Goal: Task Accomplishment & Management: Complete application form

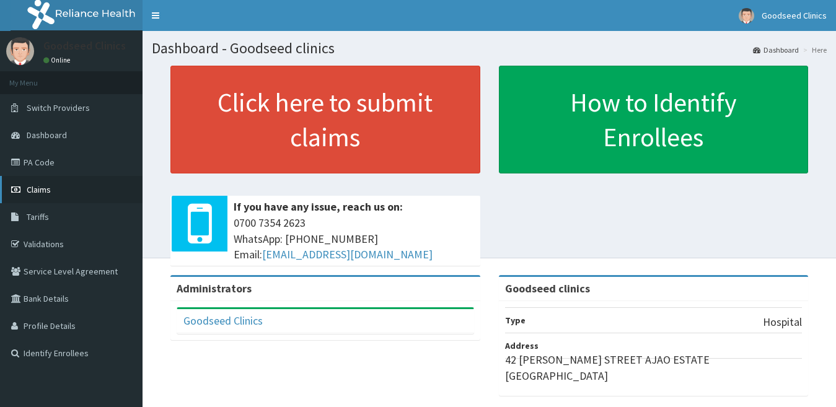
drag, startPoint x: 0, startPoint y: 0, endPoint x: 40, endPoint y: 190, distance: 194.6
click at [40, 190] on span "Claims" at bounding box center [39, 189] width 24 height 11
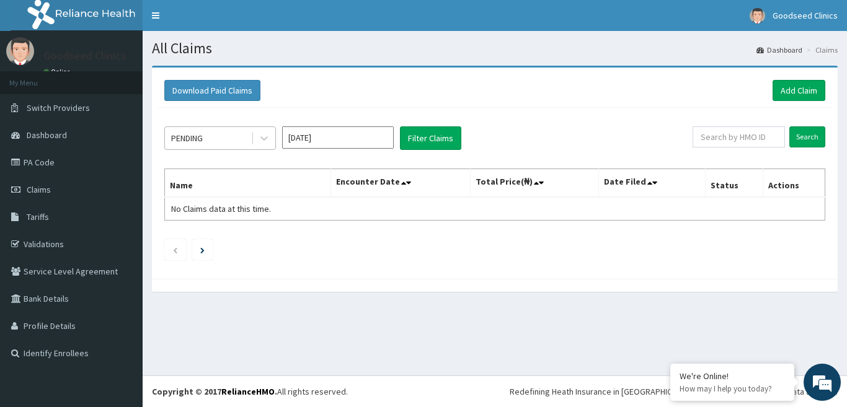
click at [231, 131] on div "PENDING" at bounding box center [208, 138] width 86 height 20
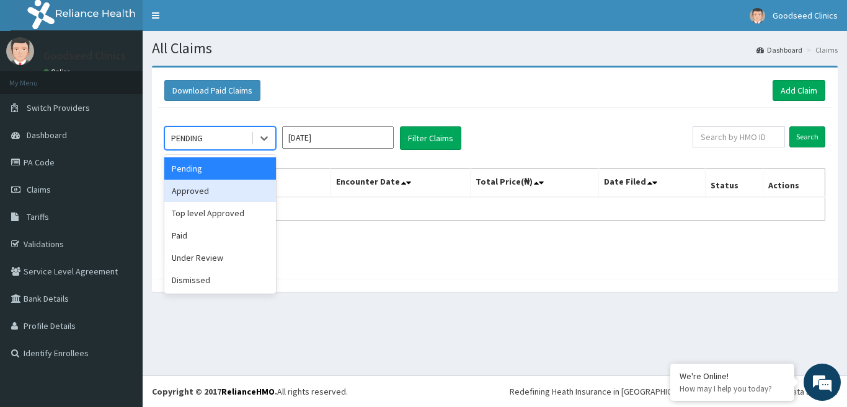
click at [211, 197] on div "Approved" at bounding box center [220, 191] width 112 height 22
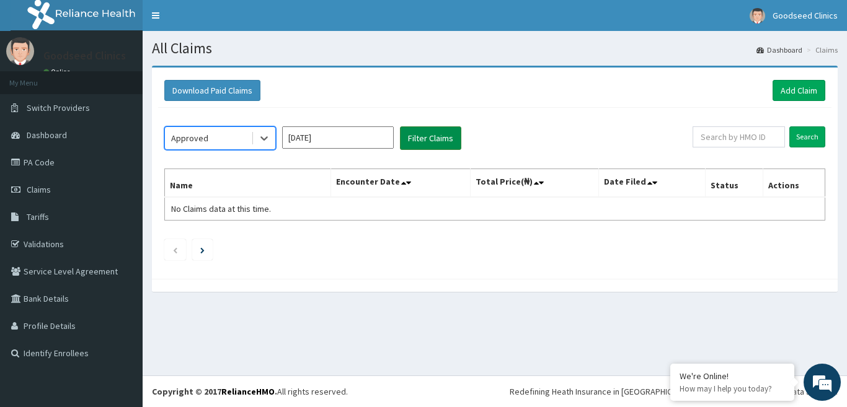
click at [452, 143] on button "Filter Claims" at bounding box center [430, 138] width 61 height 24
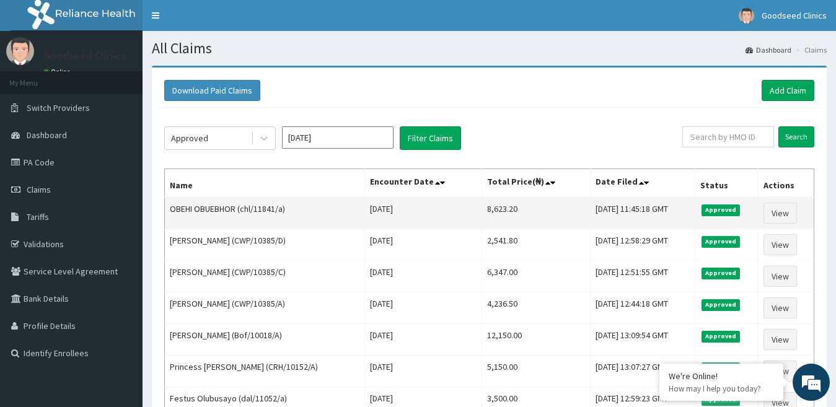
click at [283, 210] on td "OBEHI OBUEBHOR (chl/11841/a)" at bounding box center [265, 213] width 200 height 32
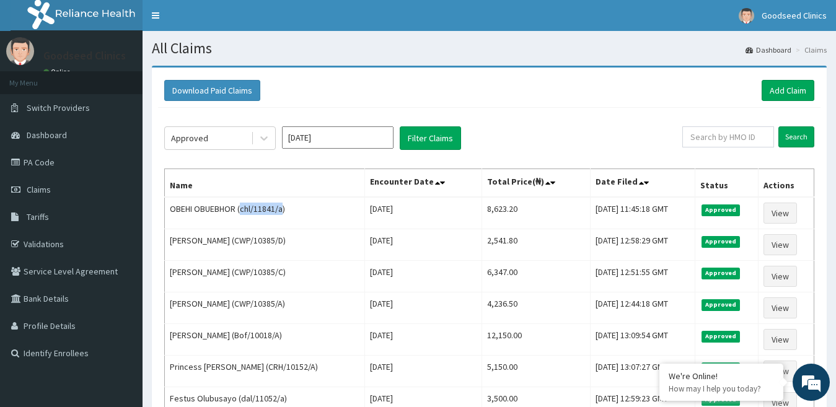
drag, startPoint x: 283, startPoint y: 210, endPoint x: 311, endPoint y: 155, distance: 62.1
click at [242, 210] on td "OBEHI OBUEBHOR (chl/11841/a)" at bounding box center [265, 213] width 200 height 32
copy td "chl/11841/a"
click at [764, 91] on link "Add Claim" at bounding box center [788, 90] width 53 height 21
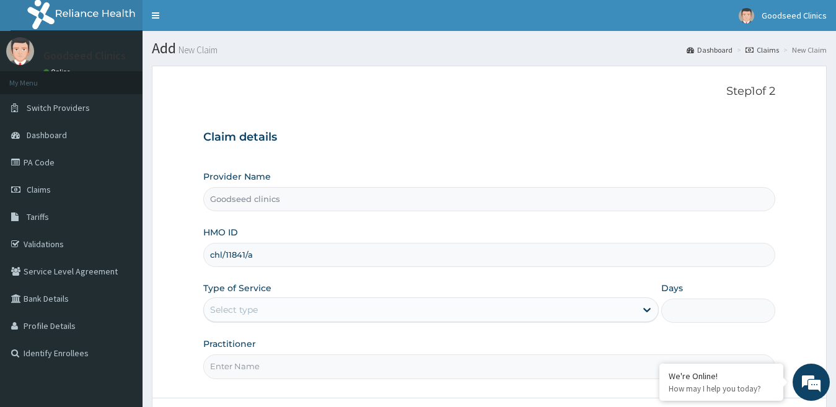
type input "chl/11841/a"
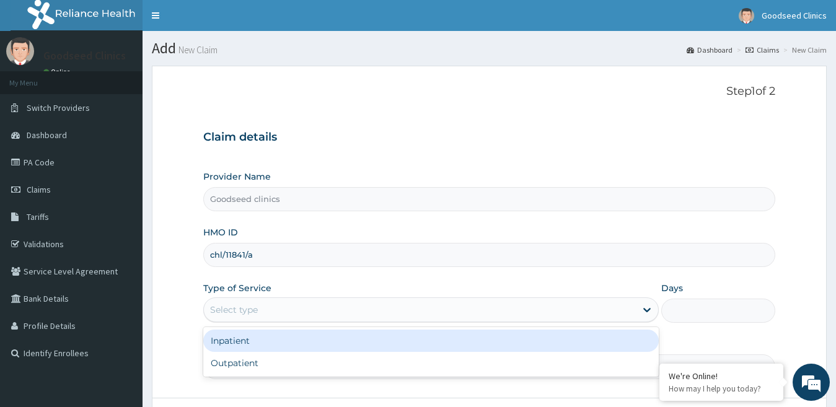
click at [360, 309] on div "Select type" at bounding box center [420, 310] width 433 height 20
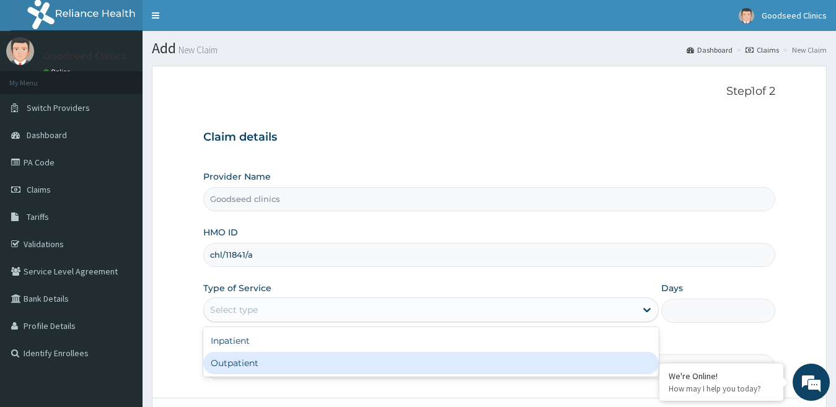
click at [350, 371] on div "Outpatient" at bounding box center [431, 363] width 456 height 22
type input "1"
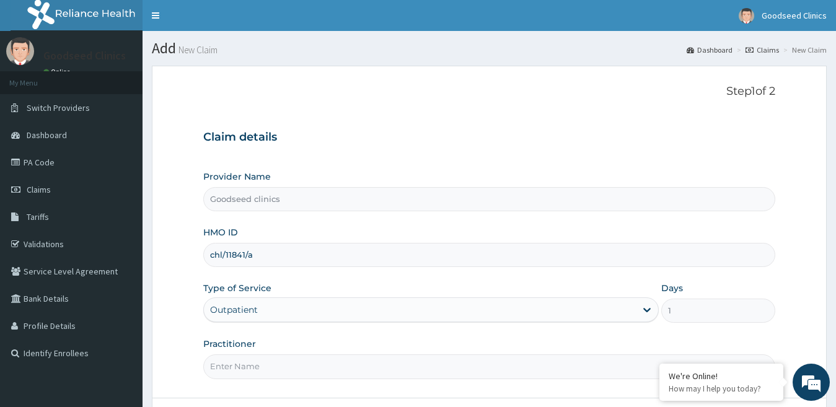
click at [361, 375] on input "Practitioner" at bounding box center [489, 367] width 573 height 24
type input "dr. [GEOGRAPHIC_DATA]"
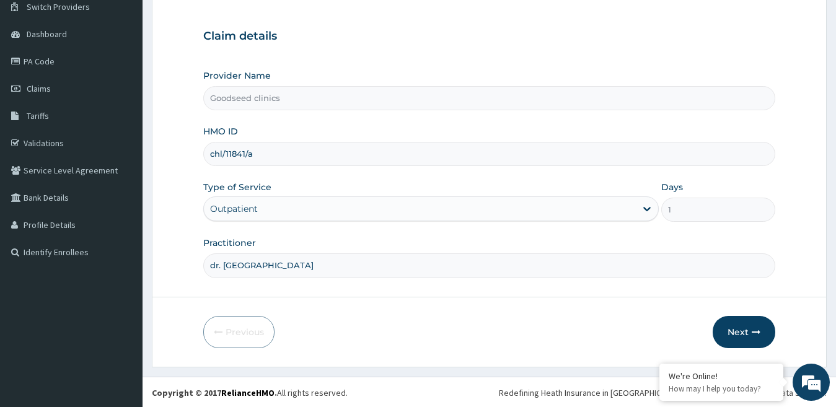
scroll to position [102, 0]
click at [727, 329] on button "Next" at bounding box center [744, 331] width 63 height 32
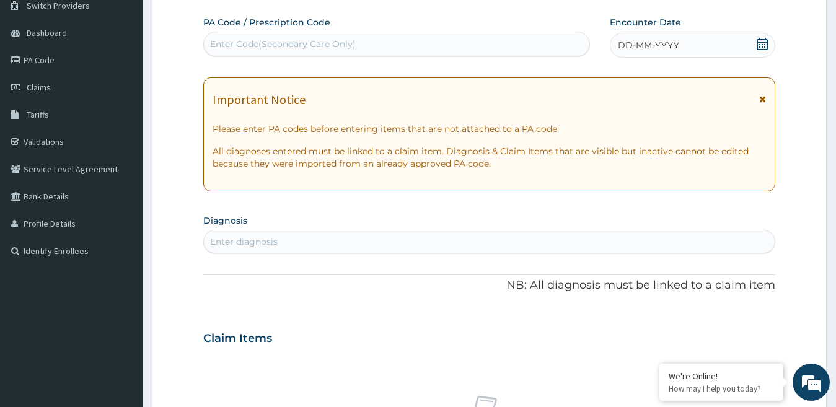
click at [764, 42] on icon at bounding box center [762, 44] width 11 height 12
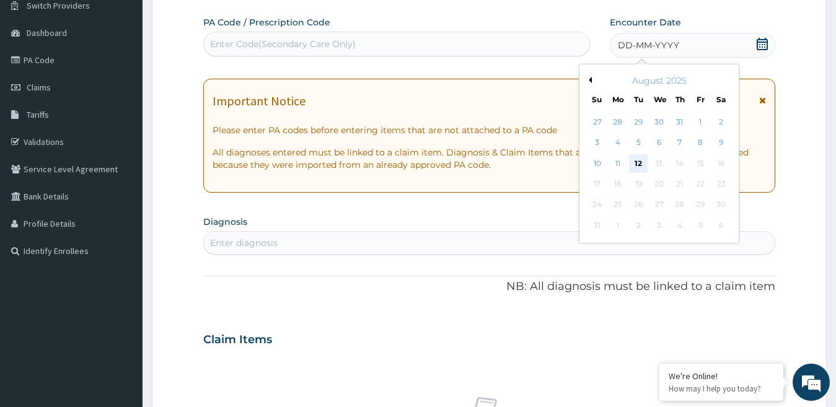
click at [645, 166] on div "12" at bounding box center [638, 163] width 19 height 19
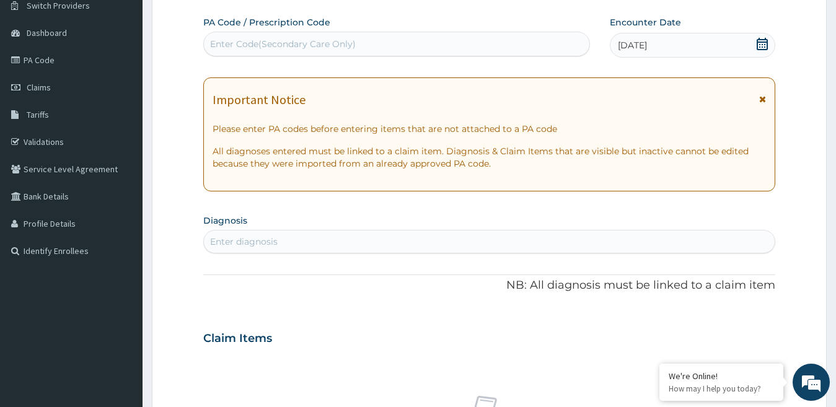
click at [315, 233] on div "Enter diagnosis" at bounding box center [490, 242] width 572 height 20
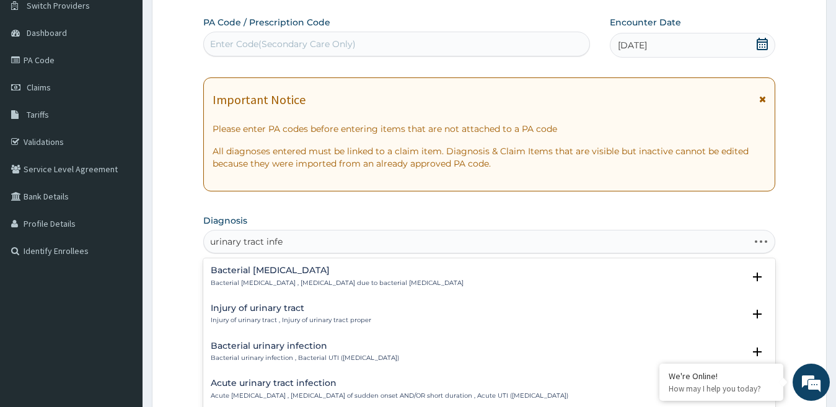
type input "urinary tract infec"
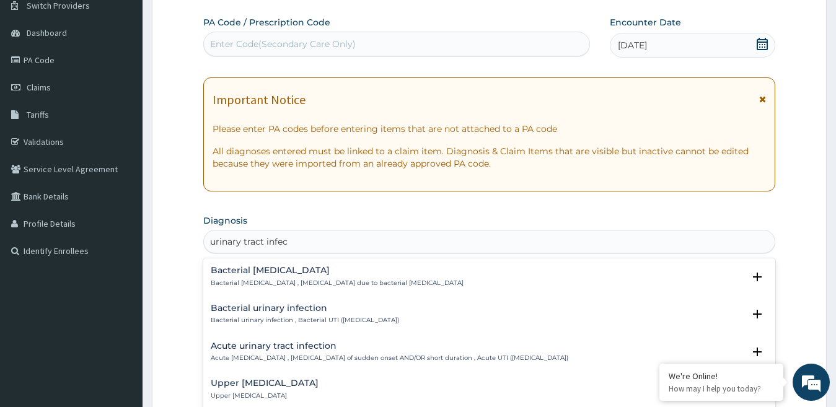
click at [283, 357] on p "Acute urinary tract infection , Urinary tract infection of sudden onset AND/OR …" at bounding box center [390, 358] width 358 height 9
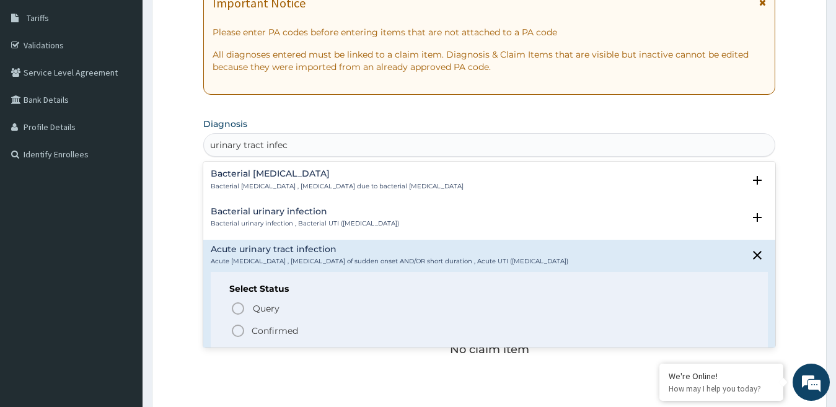
scroll to position [202, 0]
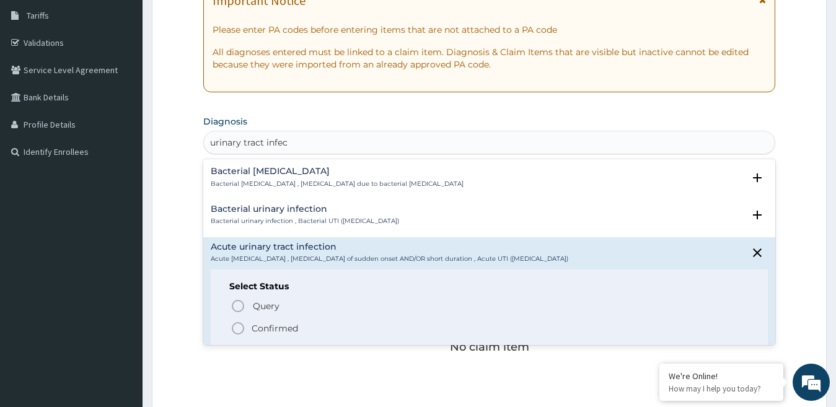
click at [239, 326] on icon "status option filled" at bounding box center [238, 328] width 15 height 15
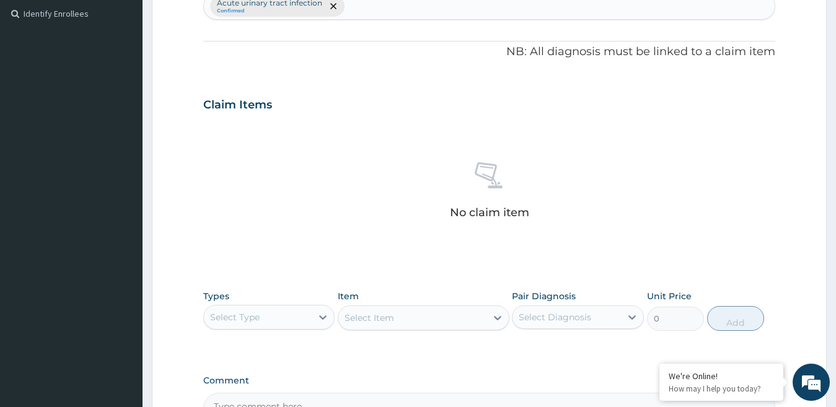
scroll to position [350, 0]
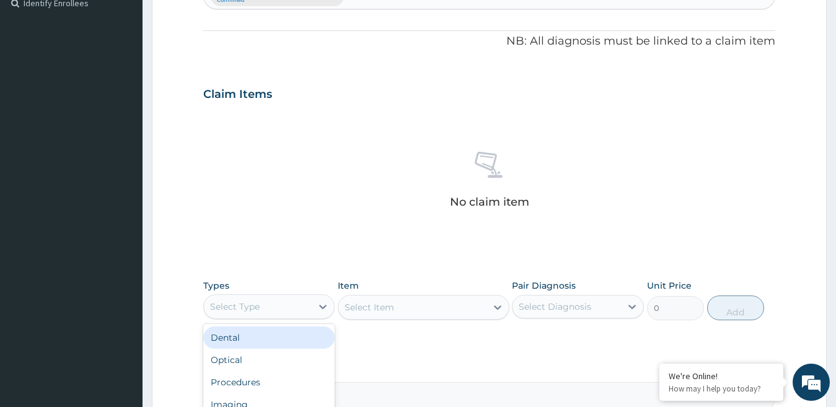
click at [308, 306] on div "Select Type" at bounding box center [258, 307] width 109 height 20
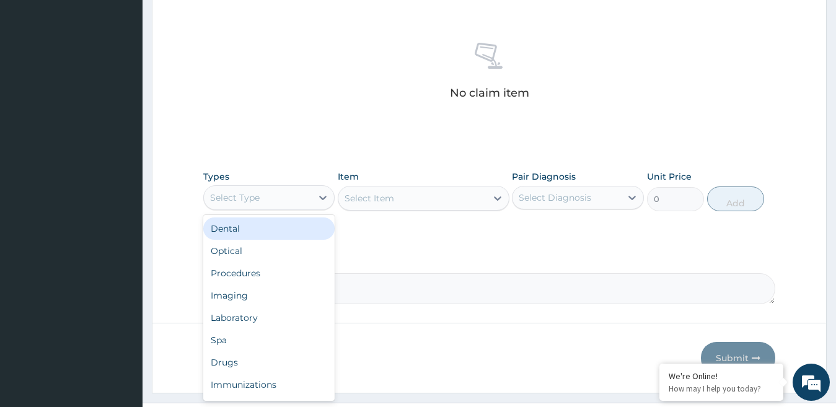
scroll to position [474, 0]
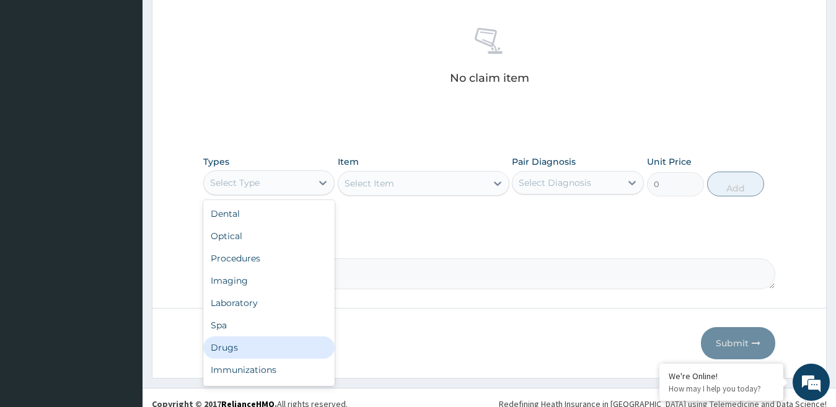
click at [246, 350] on div "Drugs" at bounding box center [269, 348] width 132 height 22
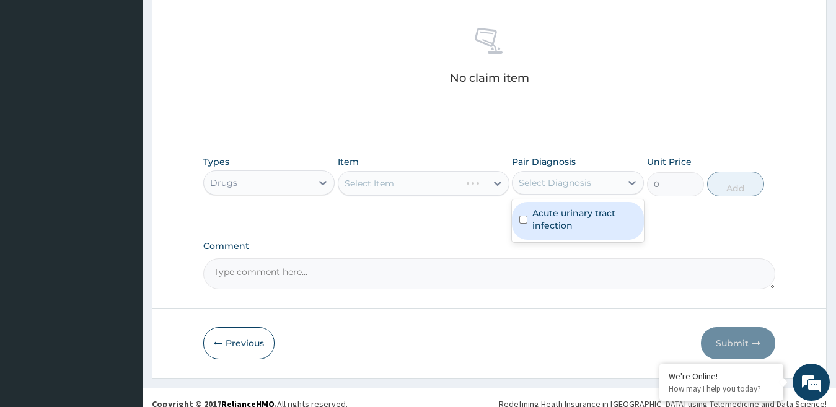
click at [544, 193] on div "Select Diagnosis" at bounding box center [578, 183] width 132 height 24
click at [525, 224] on input "checkbox" at bounding box center [524, 220] width 8 height 8
checkbox input "true"
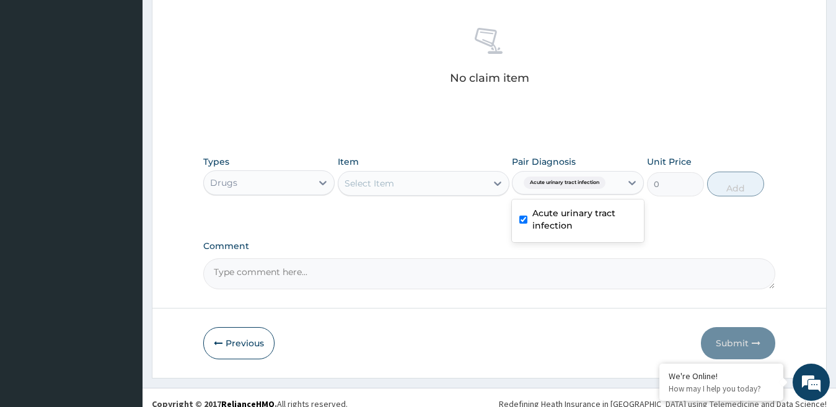
click at [471, 174] on div "Select Item" at bounding box center [413, 184] width 148 height 20
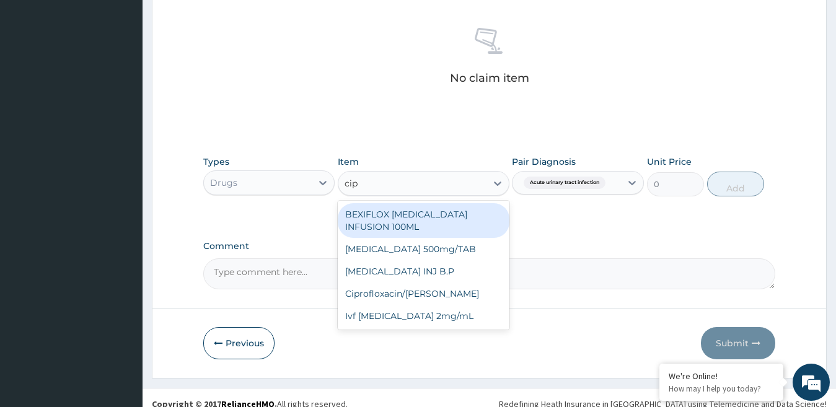
type input "cipr"
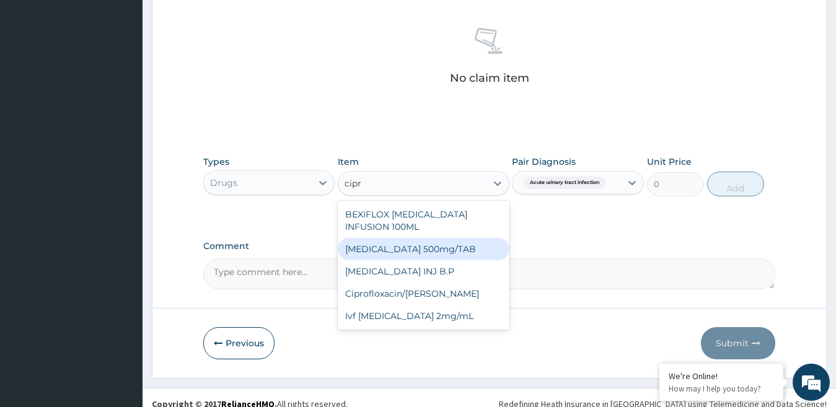
click at [441, 238] on div "[MEDICAL_DATA] 500mg/TAB" at bounding box center [424, 249] width 172 height 22
type input "107.1"
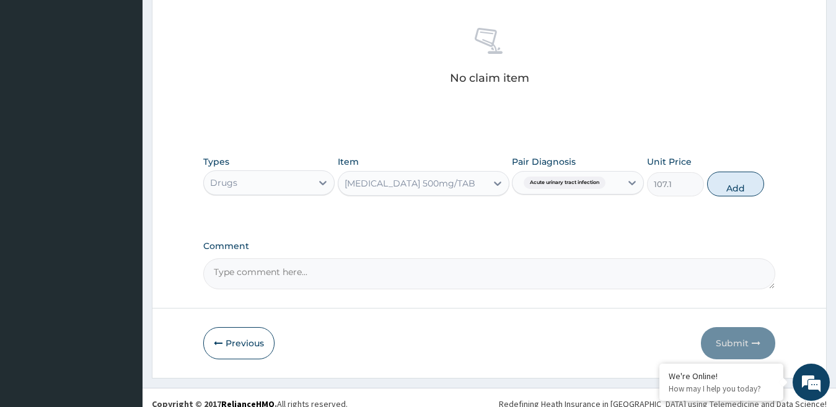
click at [485, 187] on div "[MEDICAL_DATA] 500mg/TAB" at bounding box center [413, 184] width 148 height 20
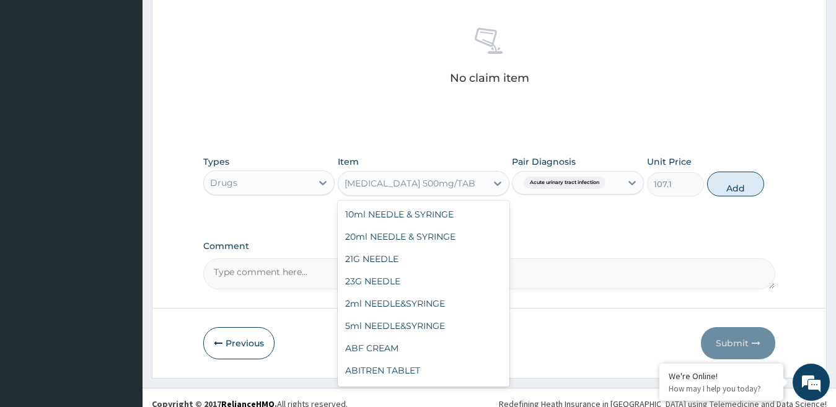
scroll to position [10945, 0]
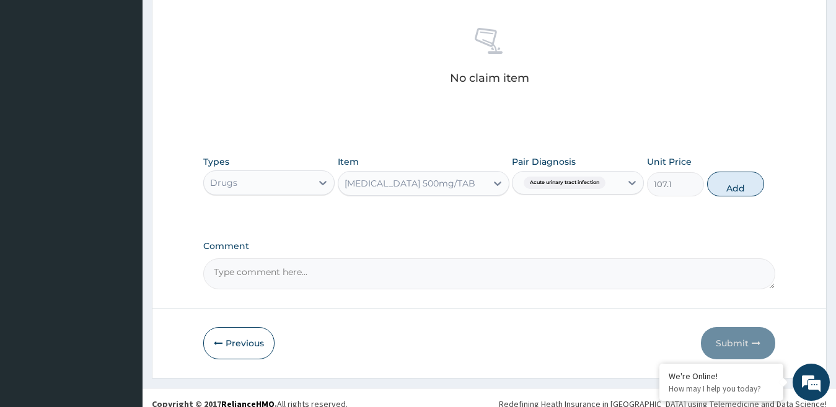
click at [485, 187] on div "[MEDICAL_DATA] 500mg/TAB" at bounding box center [413, 184] width 148 height 20
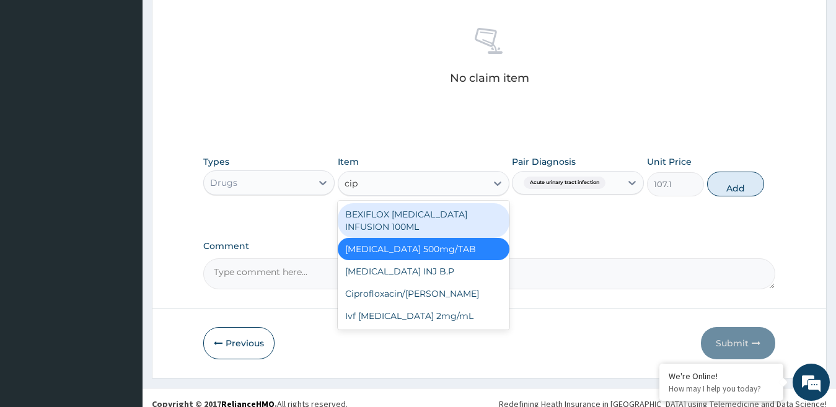
type input "cipr"
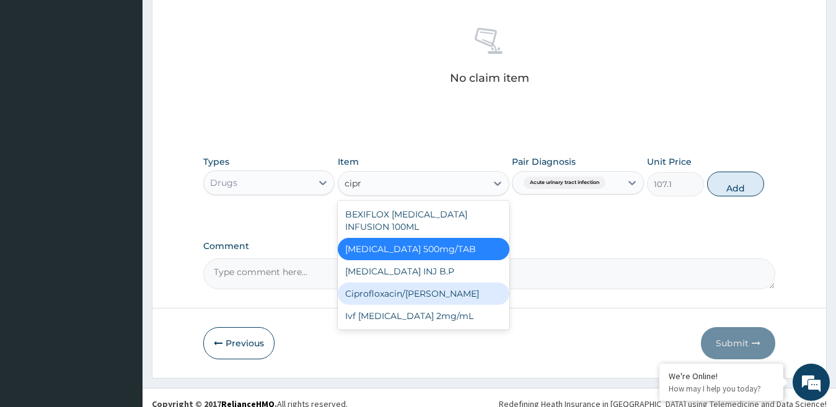
click at [431, 291] on div "Ciprofloxacin/[PERSON_NAME]" at bounding box center [424, 294] width 172 height 22
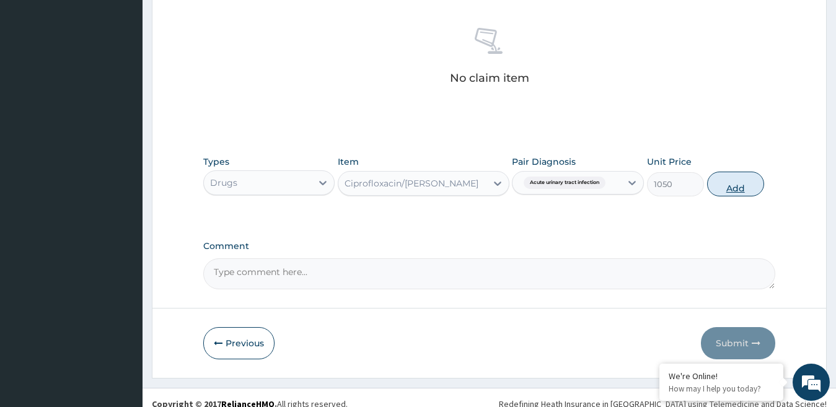
click at [735, 190] on button "Add" at bounding box center [735, 184] width 57 height 25
type input "0"
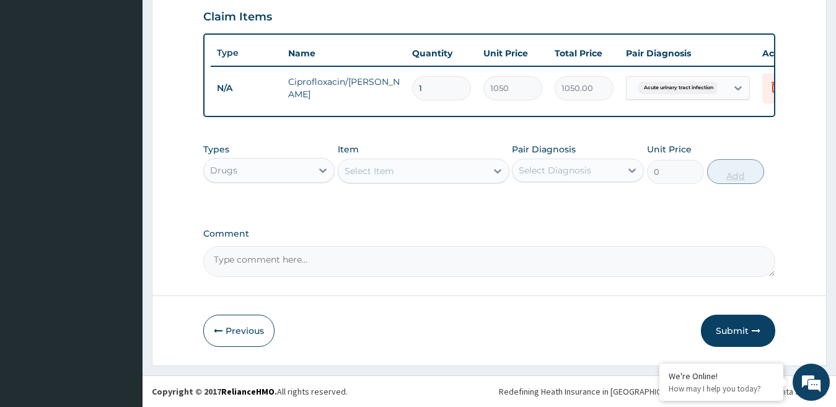
scroll to position [438, 0]
type input "10"
type input "10500.00"
type input "10"
click at [770, 79] on icon at bounding box center [776, 86] width 15 height 15
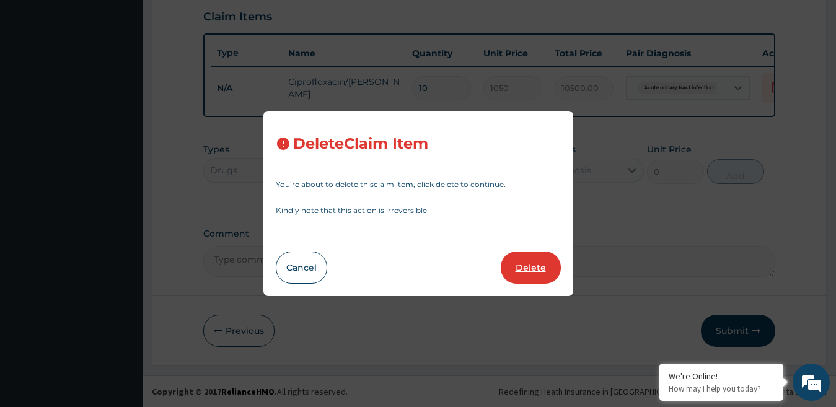
click at [521, 260] on button "Delete" at bounding box center [531, 268] width 60 height 32
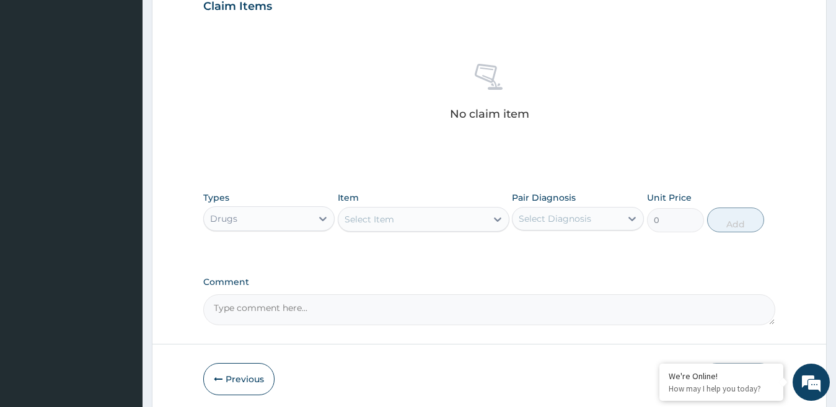
click at [431, 226] on div "Select Item" at bounding box center [413, 220] width 148 height 20
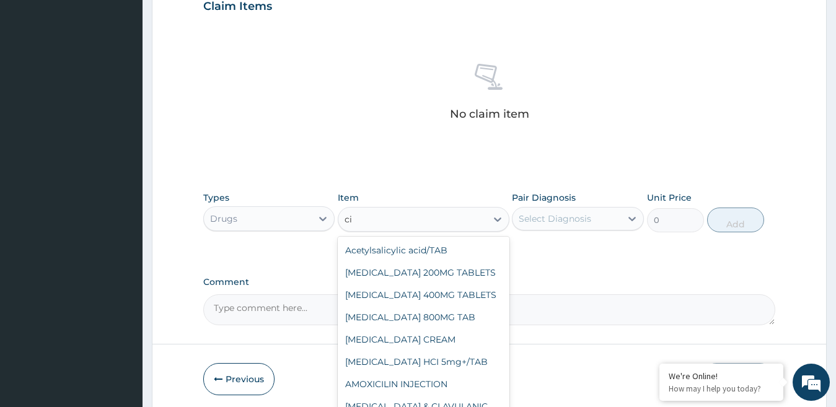
type input "c"
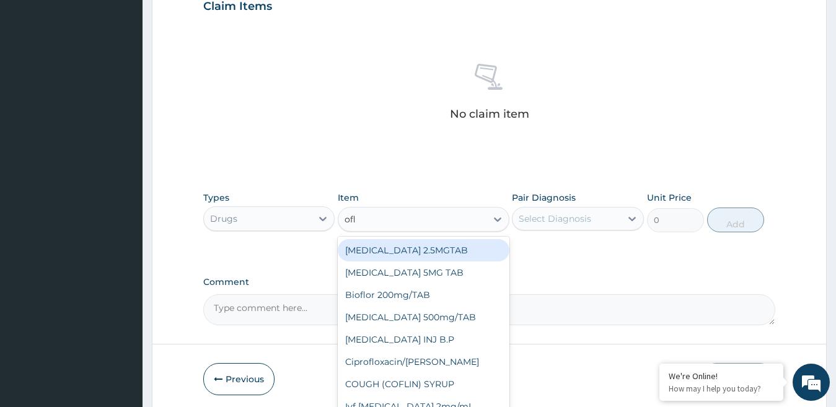
type input "oflo"
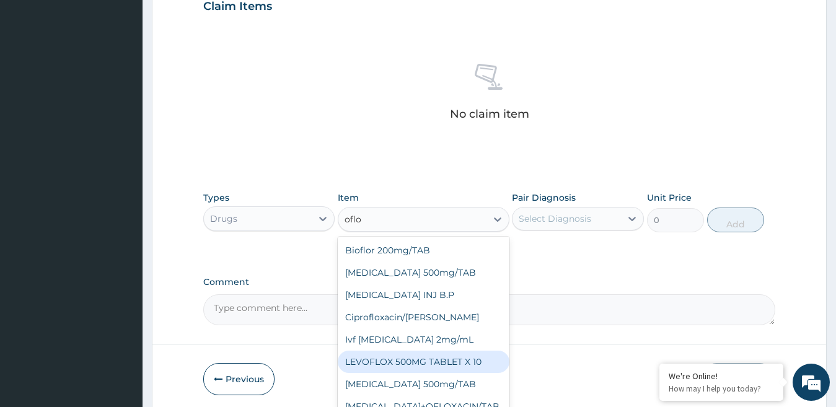
click at [466, 365] on div "LEVOFLOX 500MG TABLET X 10" at bounding box center [424, 362] width 172 height 22
type input "336"
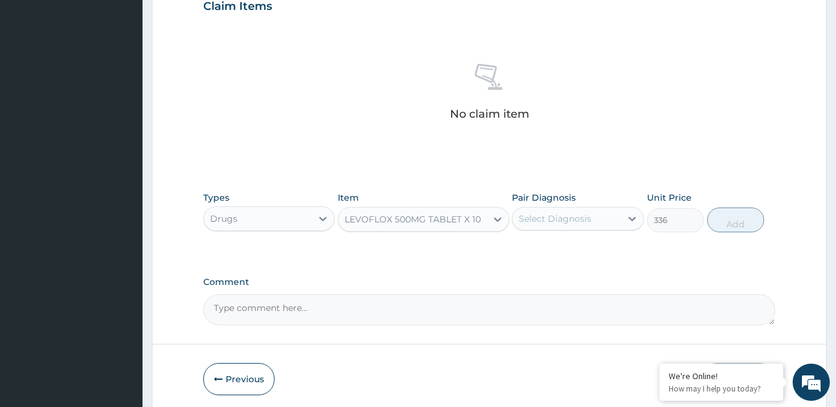
click at [554, 220] on div "Select Diagnosis" at bounding box center [555, 219] width 73 height 12
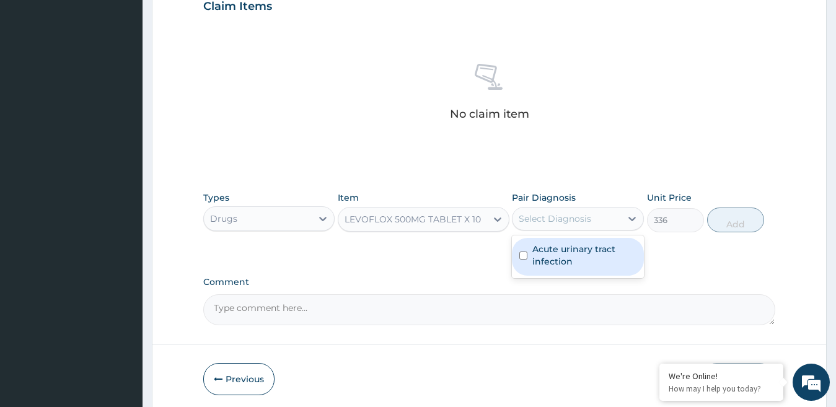
click at [538, 260] on label "Acute urinary tract infection" at bounding box center [585, 255] width 104 height 25
checkbox input "true"
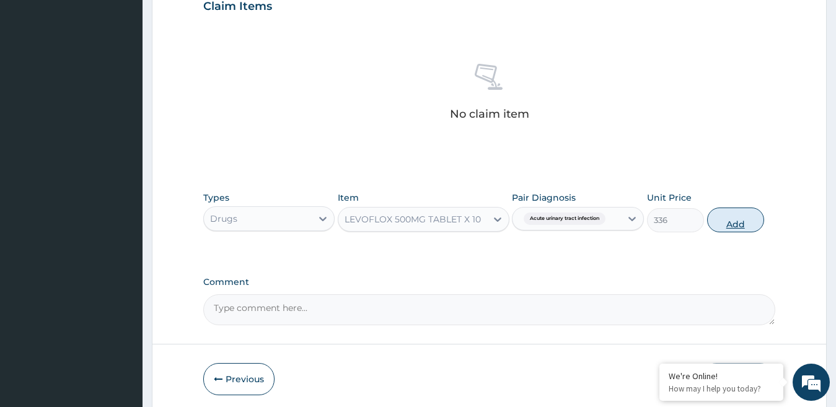
click at [732, 221] on button "Add" at bounding box center [735, 220] width 57 height 25
type input "0"
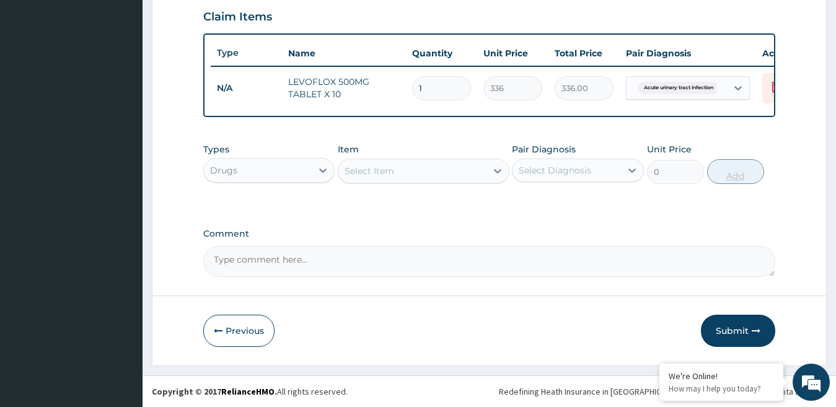
type input "10"
type input "3360.00"
type input "10"
click at [445, 176] on div "Select Item" at bounding box center [413, 171] width 148 height 20
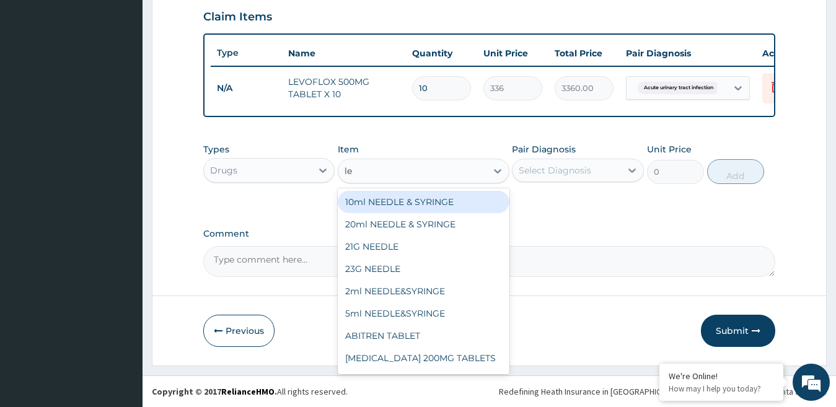
type input "lev"
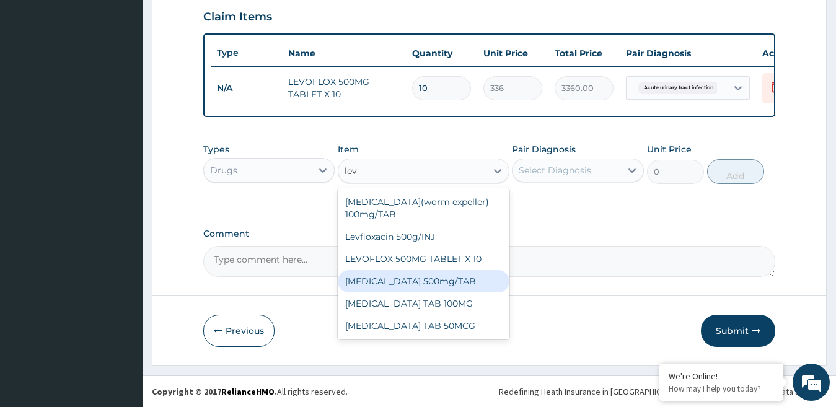
click at [452, 283] on div "LEVOFLOXACIN 500mg/TAB" at bounding box center [424, 281] width 172 height 22
type input "336"
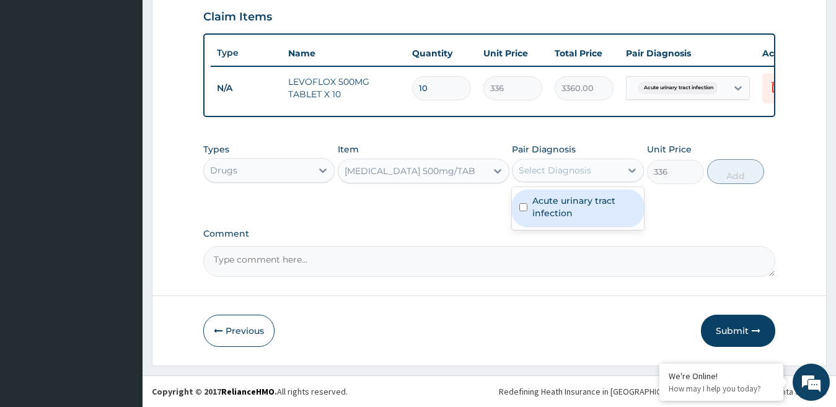
click at [618, 167] on div "Select Diagnosis" at bounding box center [567, 171] width 109 height 20
click at [565, 218] on label "Acute urinary tract infection" at bounding box center [585, 207] width 104 height 25
checkbox input "true"
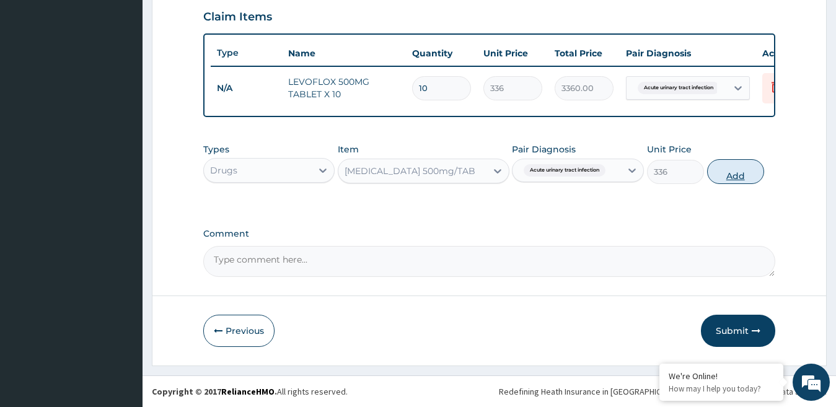
click at [751, 171] on button "Add" at bounding box center [735, 171] width 57 height 25
type input "0"
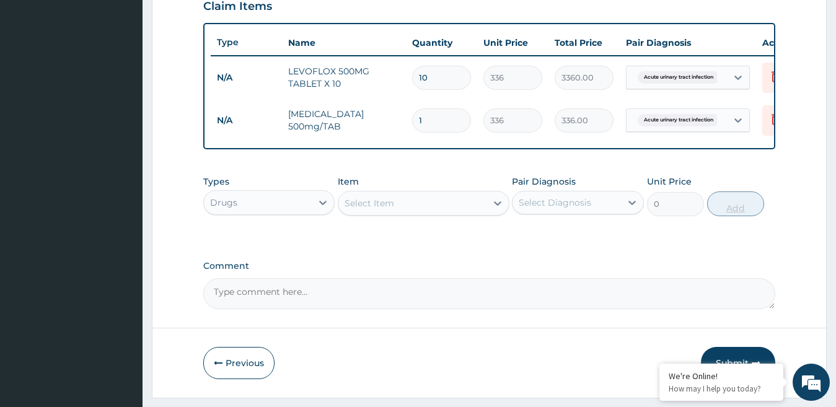
type input "10"
type input "3360.00"
type input "10"
click at [769, 82] on icon at bounding box center [776, 76] width 15 height 15
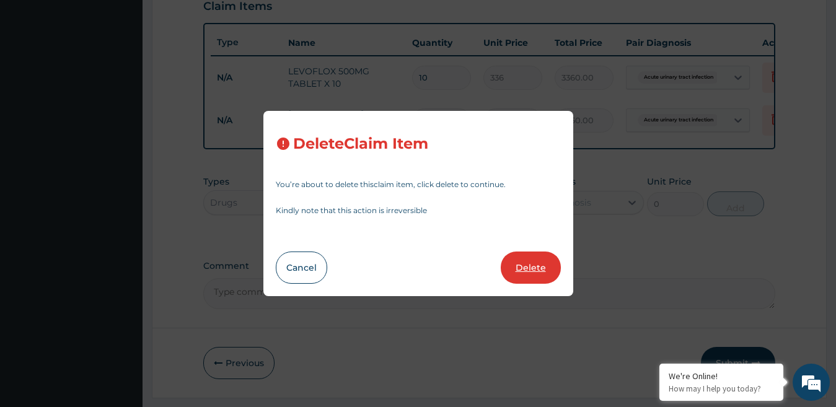
click at [543, 264] on button "Delete" at bounding box center [531, 268] width 60 height 32
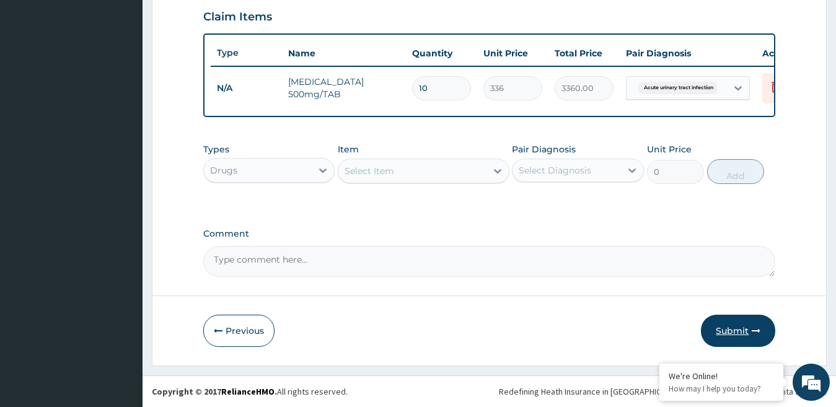
click at [736, 337] on button "Submit" at bounding box center [738, 331] width 74 height 32
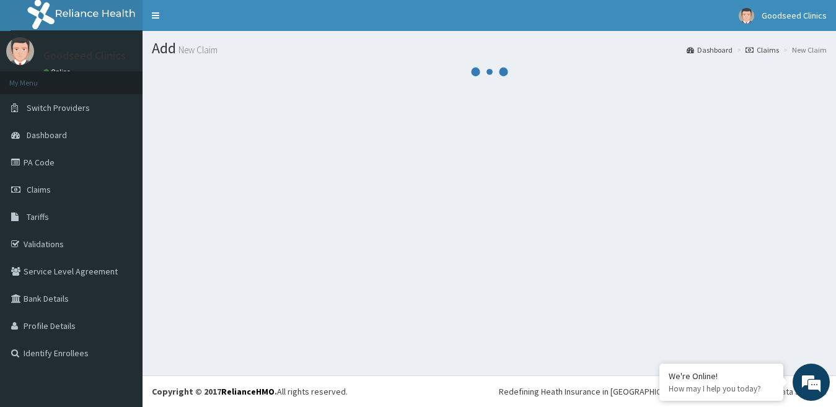
scroll to position [0, 0]
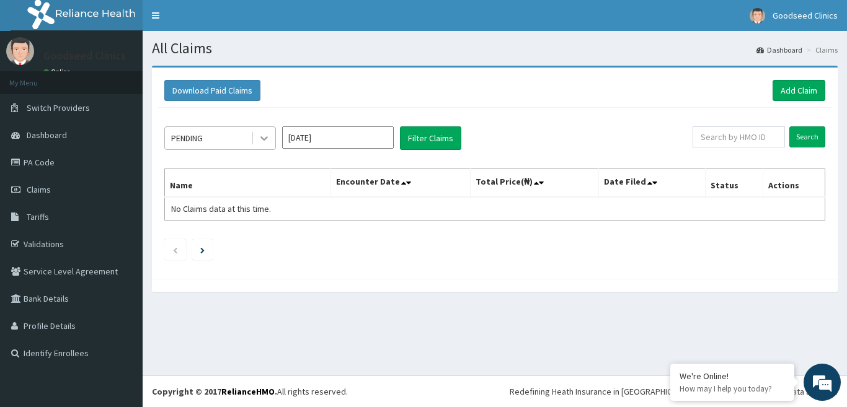
click at [262, 141] on icon at bounding box center [264, 138] width 12 height 12
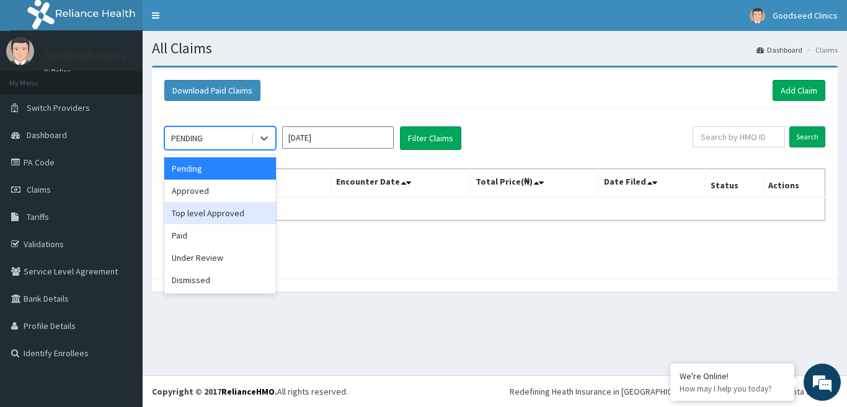
click at [217, 207] on div "Top level Approved" at bounding box center [220, 213] width 112 height 22
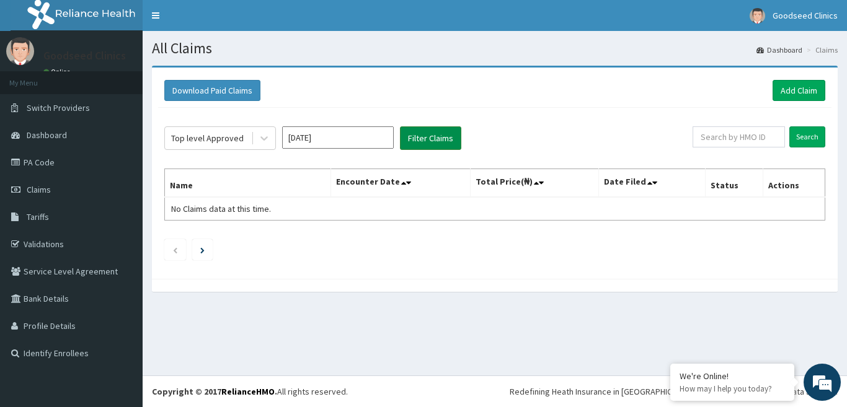
click at [425, 141] on button "Filter Claims" at bounding box center [430, 138] width 61 height 24
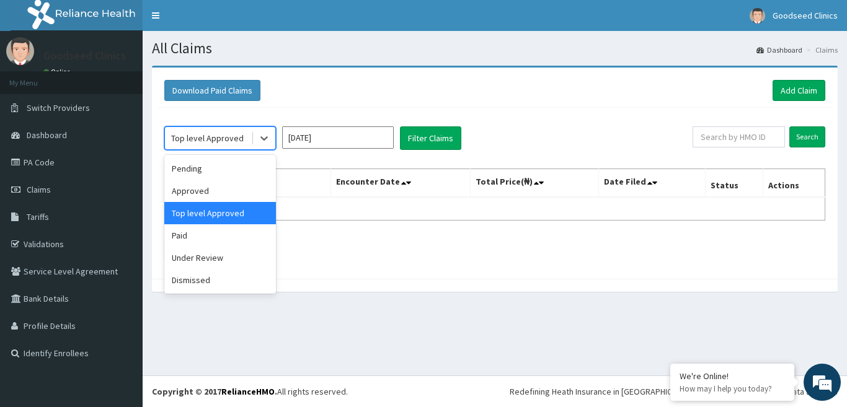
click at [247, 141] on div "Top level Approved" at bounding box center [208, 138] width 86 height 20
click at [226, 198] on div "Approved" at bounding box center [220, 191] width 112 height 22
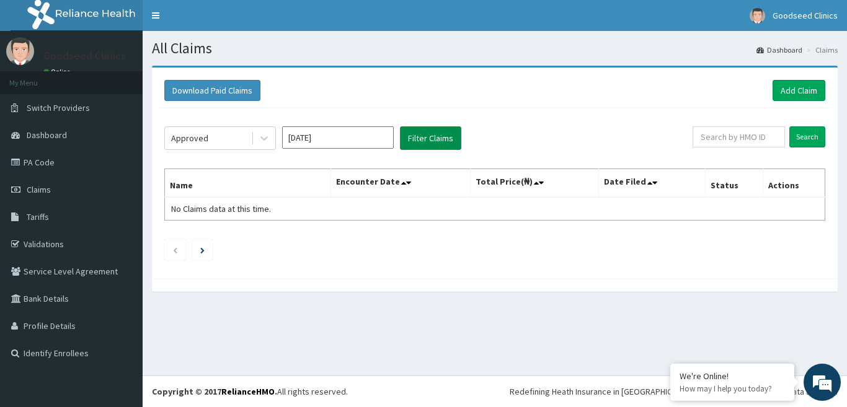
click at [436, 149] on button "Filter Claims" at bounding box center [430, 138] width 61 height 24
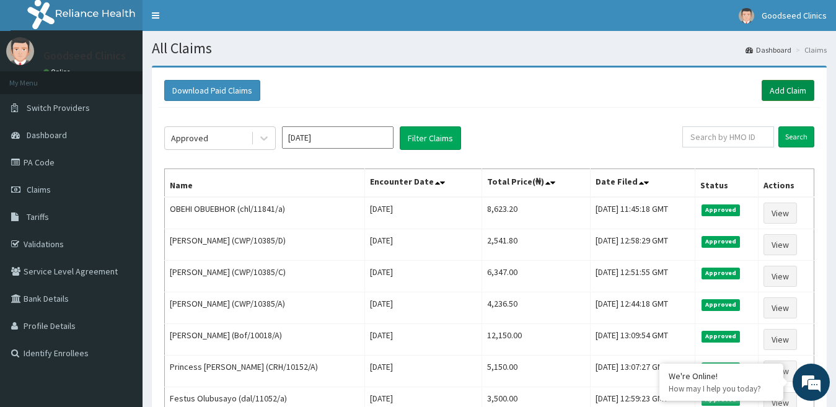
click at [801, 89] on link "Add Claim" at bounding box center [788, 90] width 53 height 21
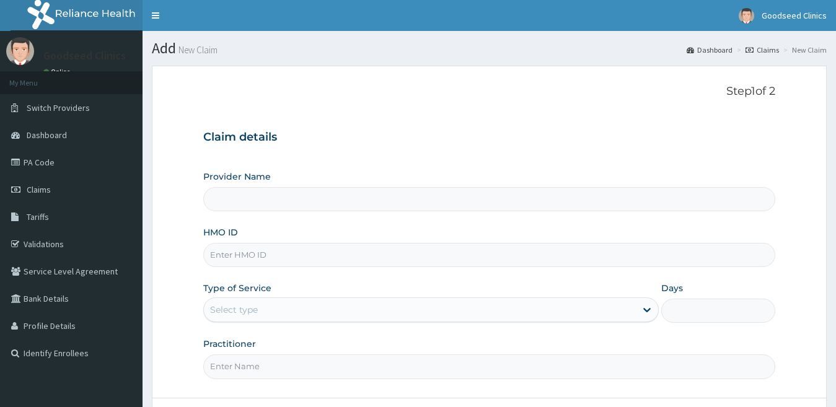
type input "Goodseed clinics"
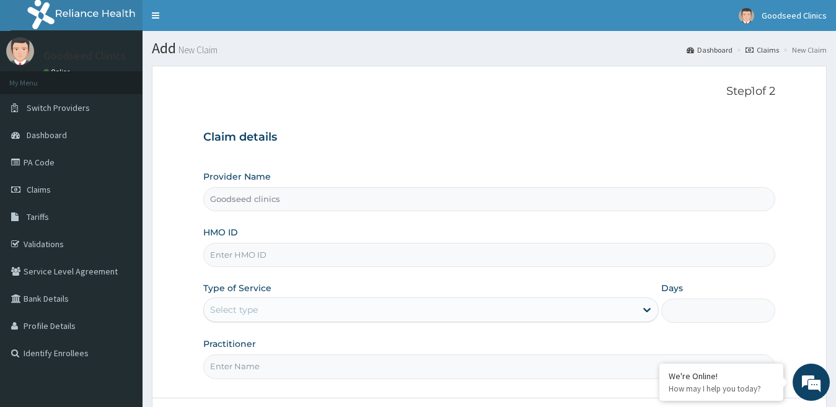
click at [328, 250] on input "HMO ID" at bounding box center [489, 255] width 573 height 24
paste input "chl/11678/a"
type input "chl/11678/a"
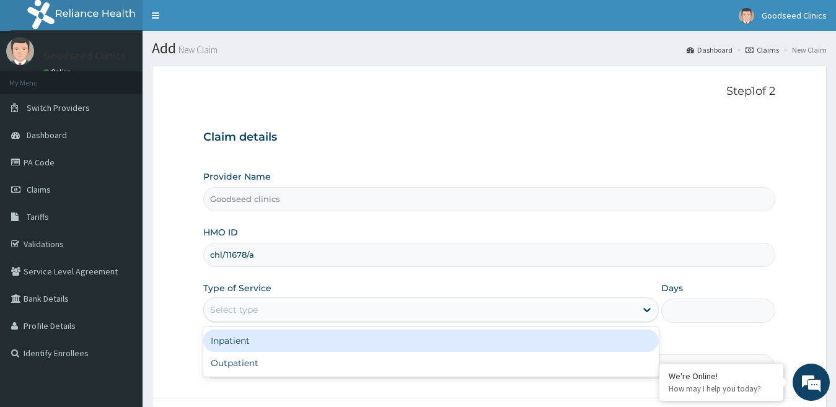
click at [311, 315] on div "Select type" at bounding box center [420, 310] width 433 height 20
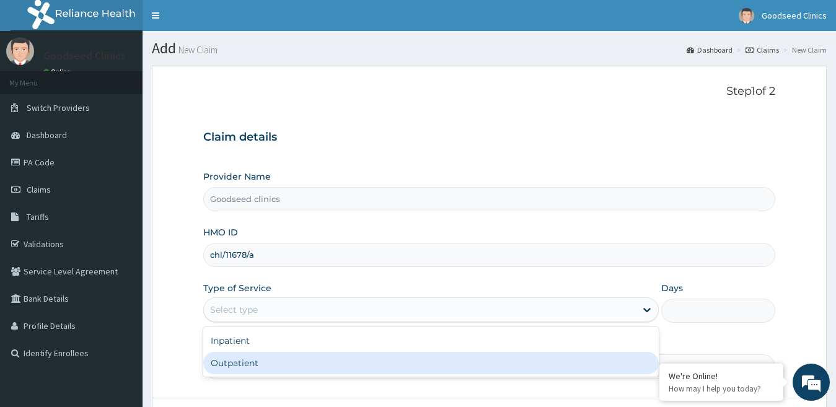
click at [254, 361] on div "Outpatient" at bounding box center [431, 363] width 456 height 22
type input "1"
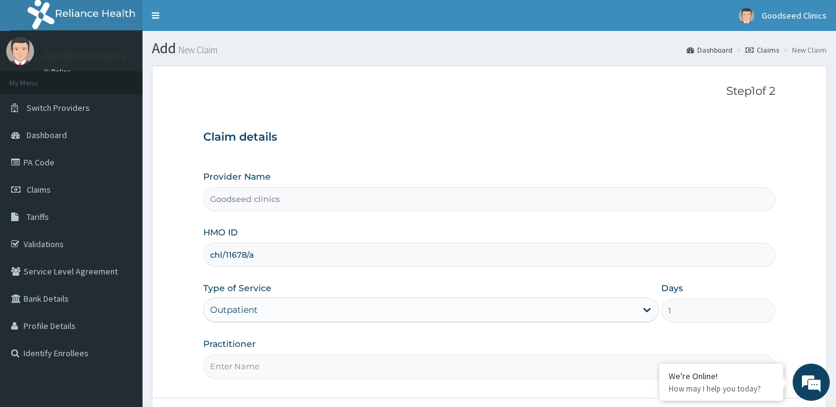
click at [274, 371] on input "Practitioner" at bounding box center [489, 367] width 573 height 24
type input "dr. [GEOGRAPHIC_DATA]"
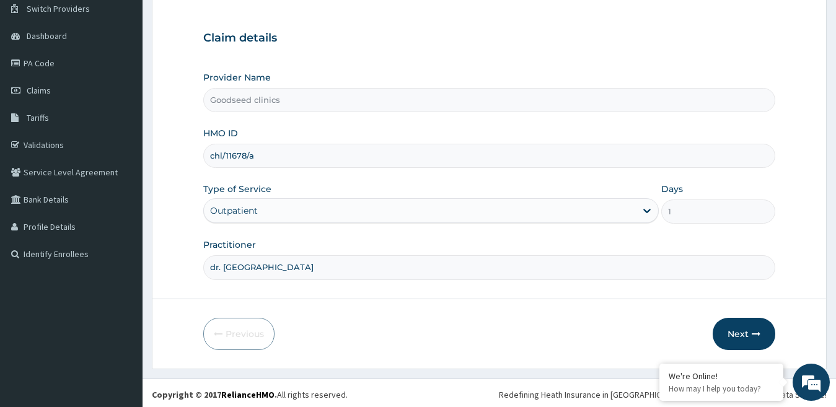
scroll to position [102, 0]
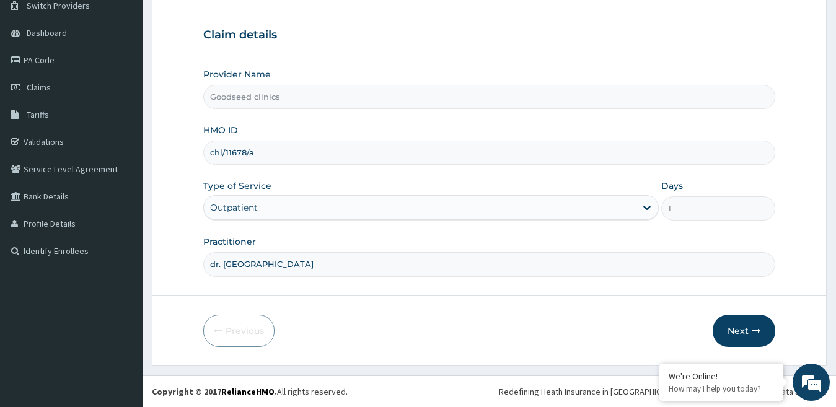
click at [748, 337] on button "Next" at bounding box center [744, 331] width 63 height 32
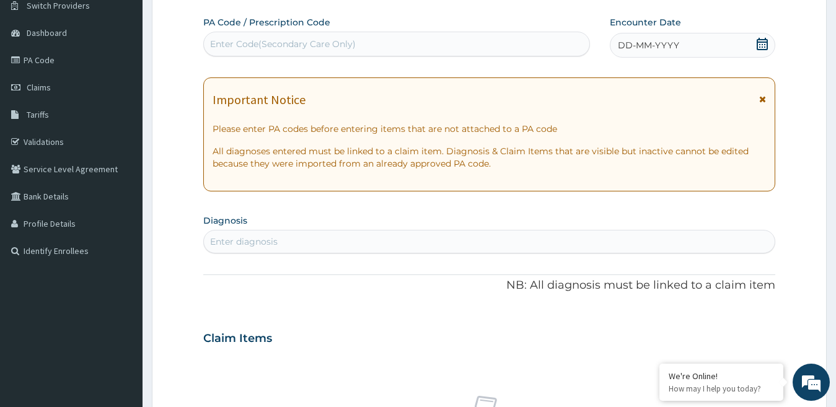
click at [765, 42] on icon at bounding box center [762, 44] width 11 height 12
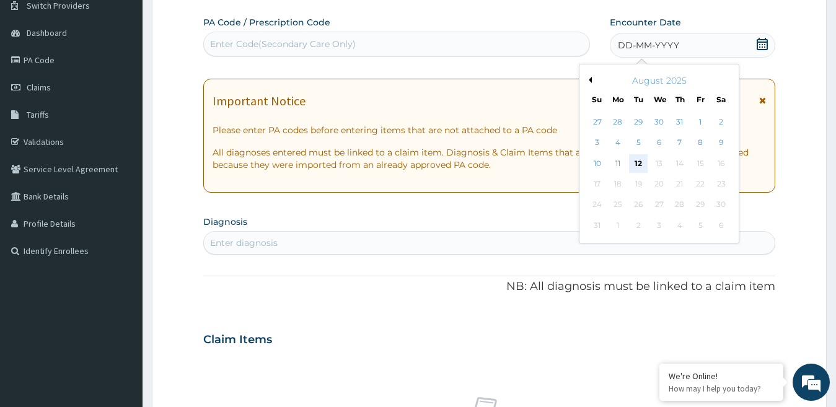
click at [644, 166] on div "12" at bounding box center [638, 163] width 19 height 19
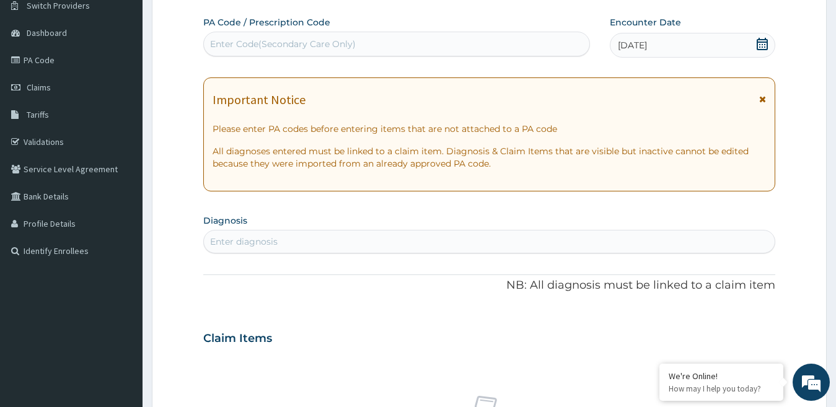
click at [474, 236] on div "Enter diagnosis" at bounding box center [490, 242] width 572 height 20
type input "malaria"
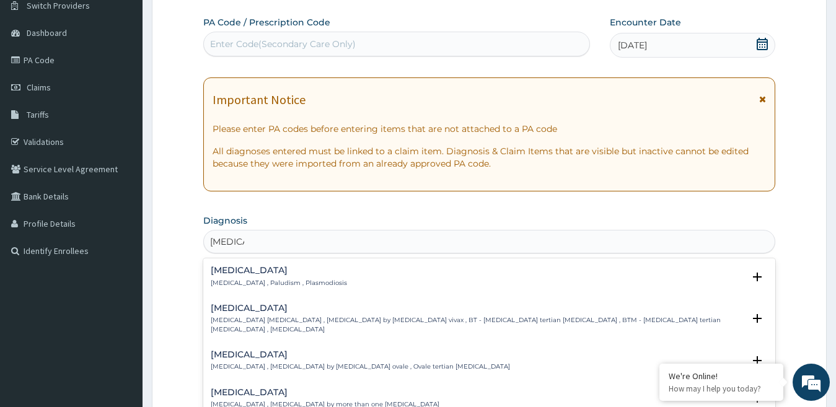
click at [287, 273] on h4 "Malaria" at bounding box center [279, 270] width 136 height 9
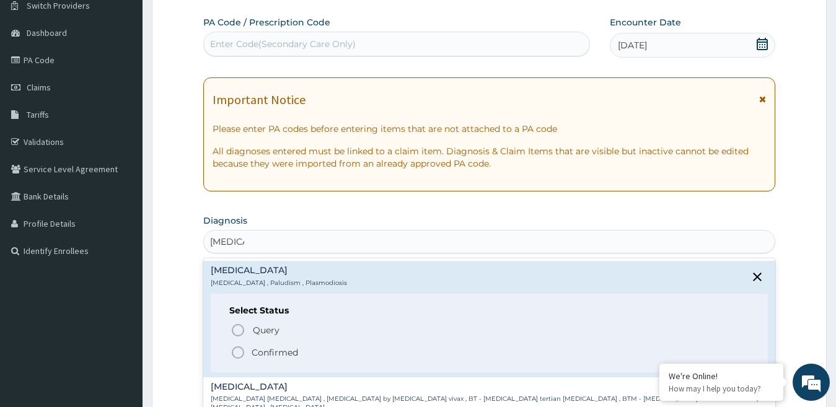
click at [244, 353] on circle "status option filled" at bounding box center [238, 352] width 11 height 11
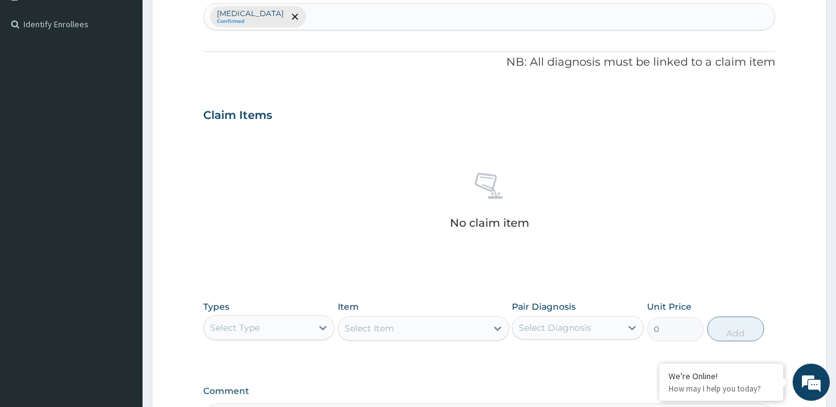
scroll to position [350, 0]
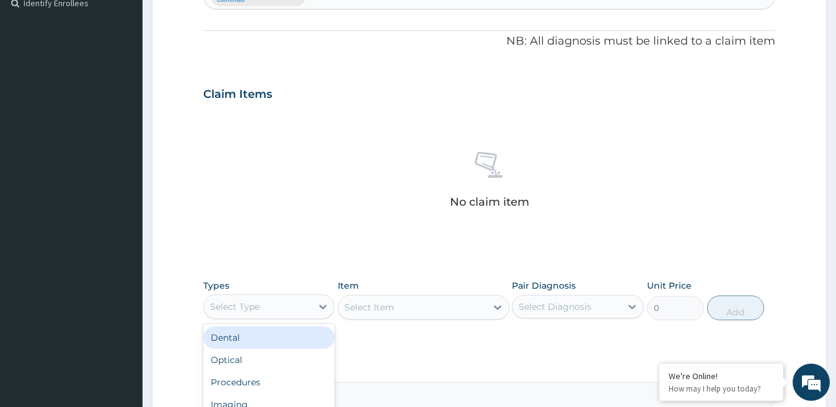
click at [291, 304] on div "Select Type" at bounding box center [258, 307] width 109 height 20
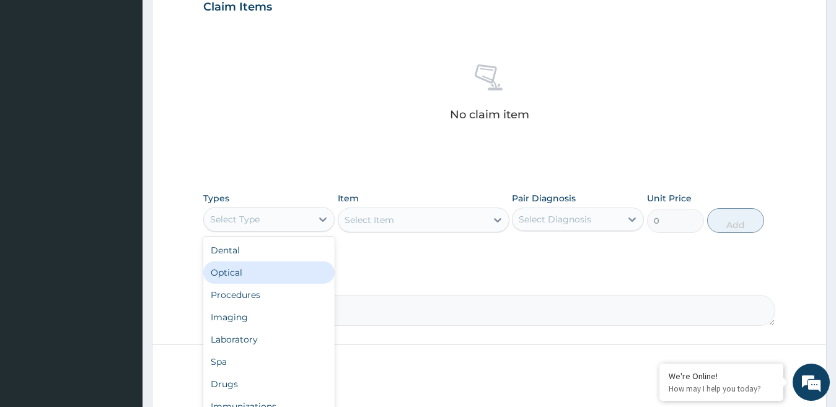
scroll to position [487, 0]
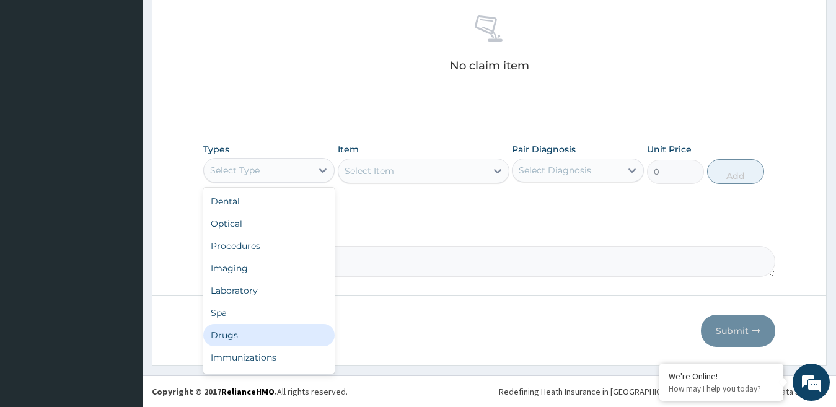
click at [236, 344] on div "Drugs" at bounding box center [269, 335] width 132 height 22
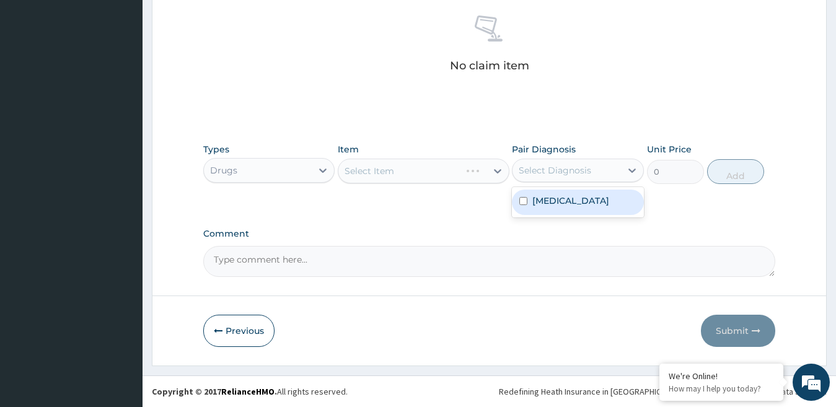
click at [568, 175] on div "Select Diagnosis" at bounding box center [555, 170] width 73 height 12
click at [551, 201] on label "Malaria" at bounding box center [571, 201] width 77 height 12
checkbox input "true"
click at [489, 171] on div at bounding box center [498, 171] width 22 height 22
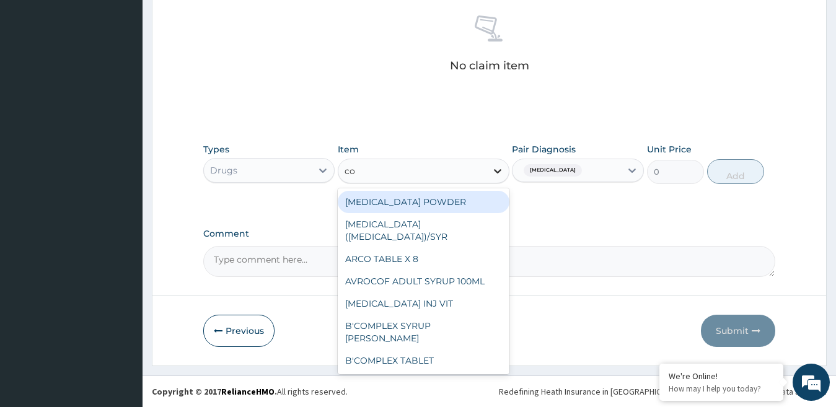
type input "coa"
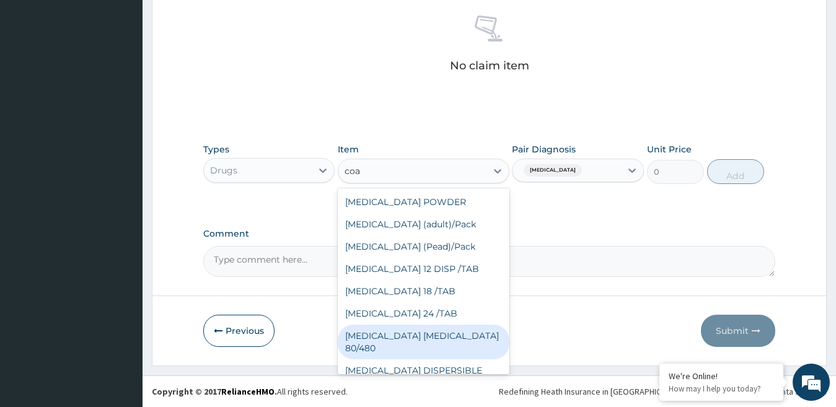
click at [422, 355] on div "COARTEM D TAB 80/480" at bounding box center [424, 342] width 172 height 35
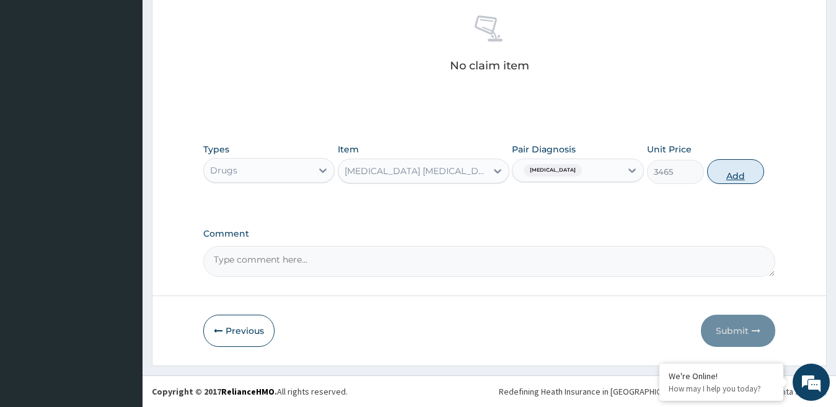
click at [738, 174] on button "Add" at bounding box center [735, 171] width 57 height 25
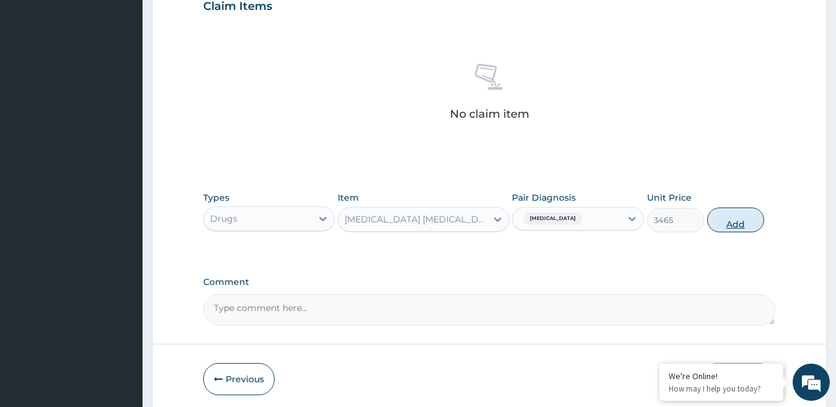
type input "0"
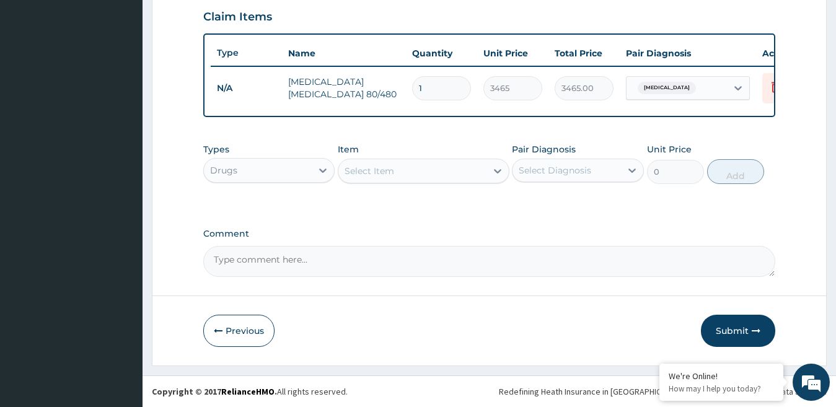
click at [486, 177] on div "Select Item" at bounding box center [413, 171] width 148 height 20
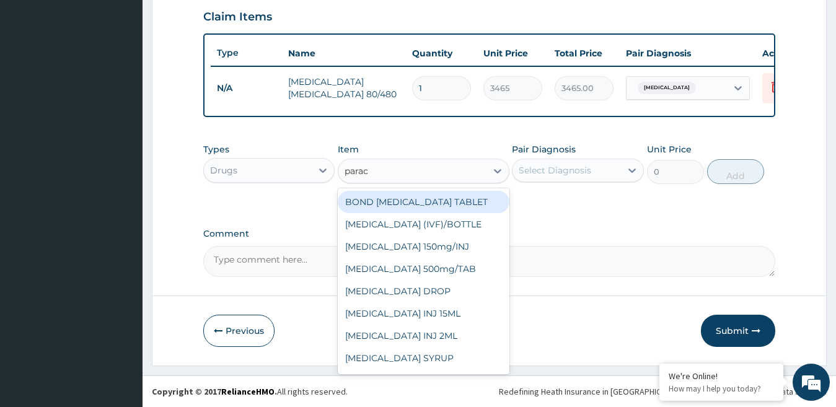
type input "parace"
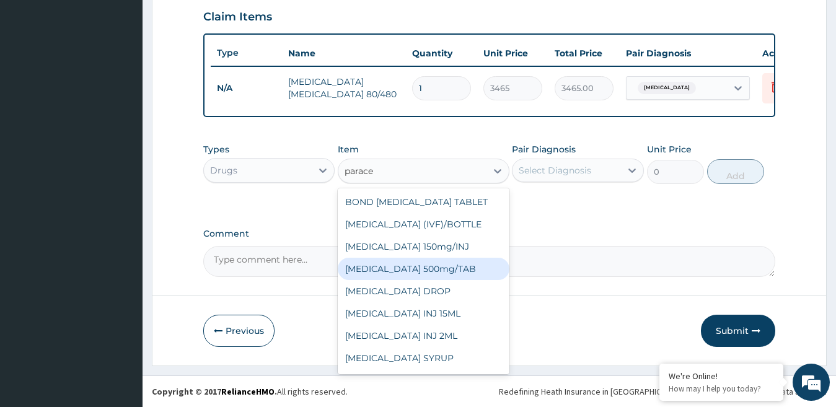
click at [425, 277] on div "PARACETAMOL 500mg/TAB" at bounding box center [424, 269] width 172 height 22
type input "21"
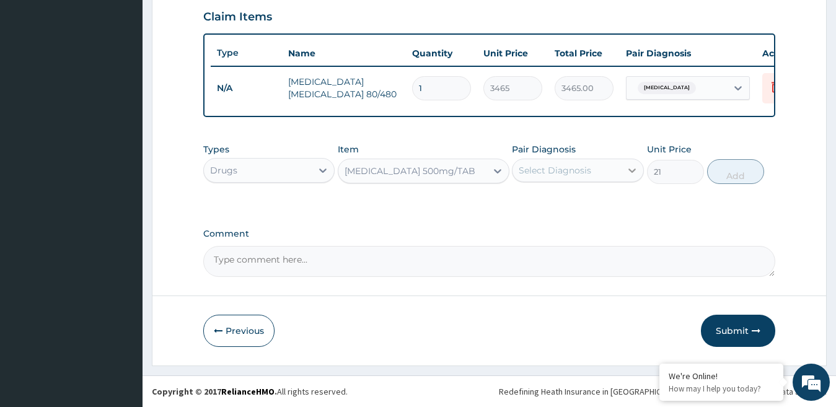
click at [622, 159] on div at bounding box center [632, 170] width 22 height 22
click at [550, 204] on label "Malaria" at bounding box center [571, 201] width 77 height 12
checkbox input "true"
click at [739, 171] on button "Add" at bounding box center [735, 171] width 57 height 25
type input "0"
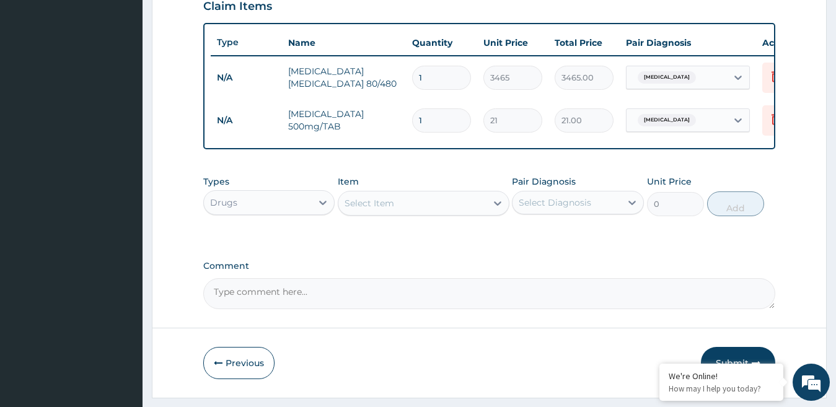
type input "18"
type input "378.00"
type input "18"
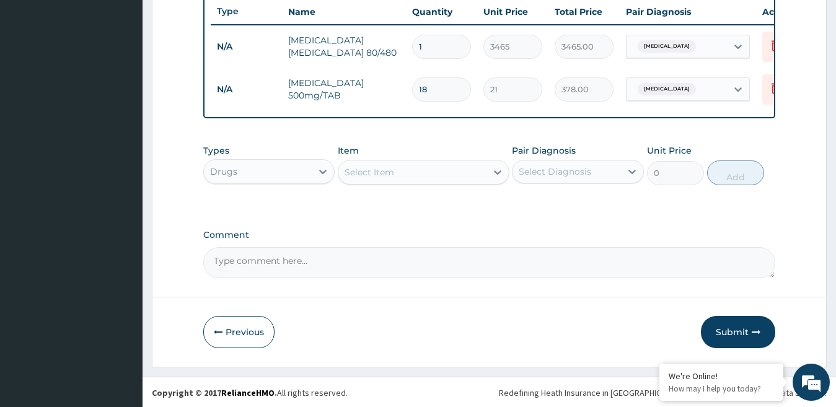
scroll to position [481, 0]
click at [738, 321] on button "Submit" at bounding box center [738, 331] width 74 height 32
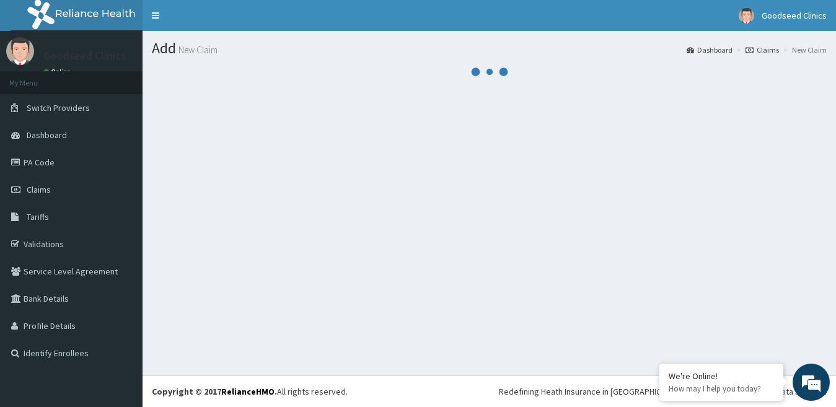
scroll to position [0, 0]
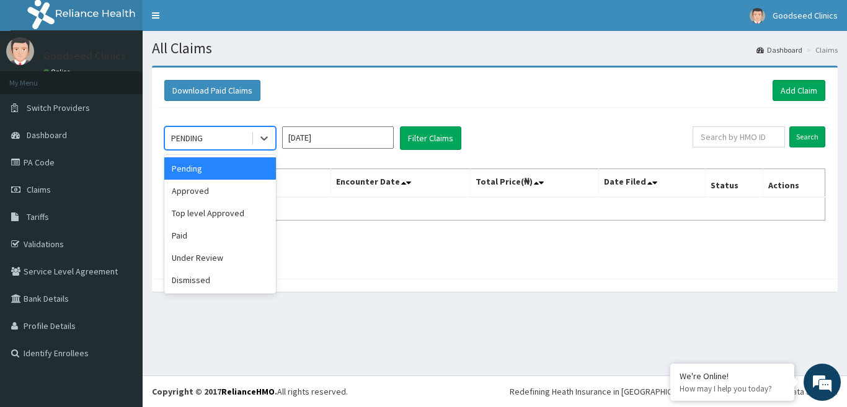
click at [249, 138] on div "PENDING" at bounding box center [208, 138] width 86 height 20
click at [234, 190] on div "Approved" at bounding box center [220, 191] width 112 height 22
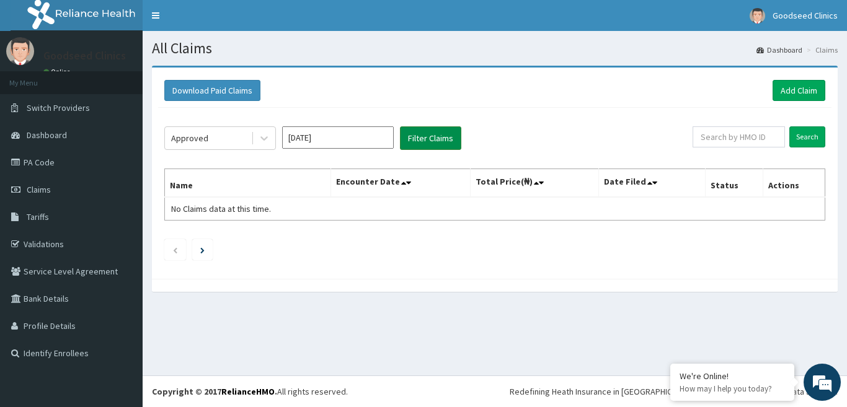
click at [422, 139] on button "Filter Claims" at bounding box center [430, 138] width 61 height 24
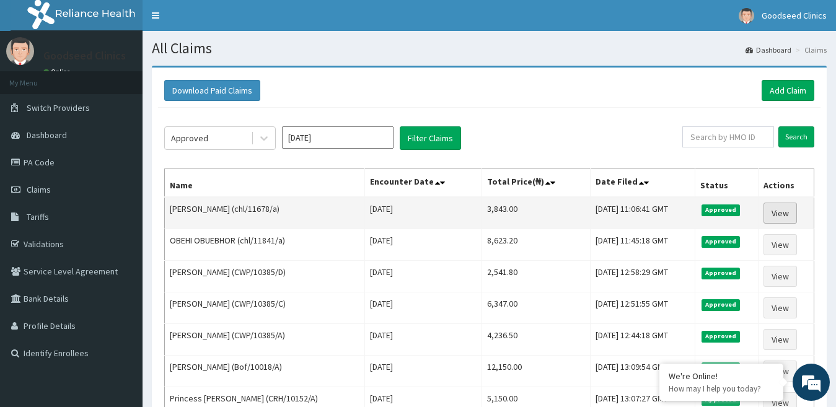
click at [789, 216] on link "View" at bounding box center [780, 213] width 33 height 21
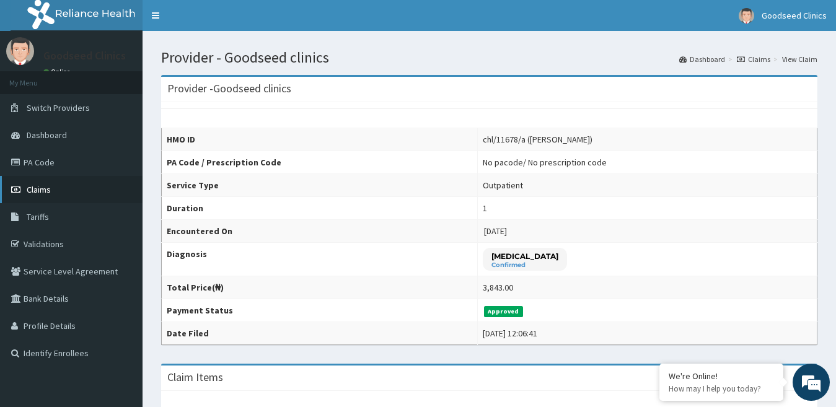
click at [82, 177] on link "Claims" at bounding box center [71, 189] width 143 height 27
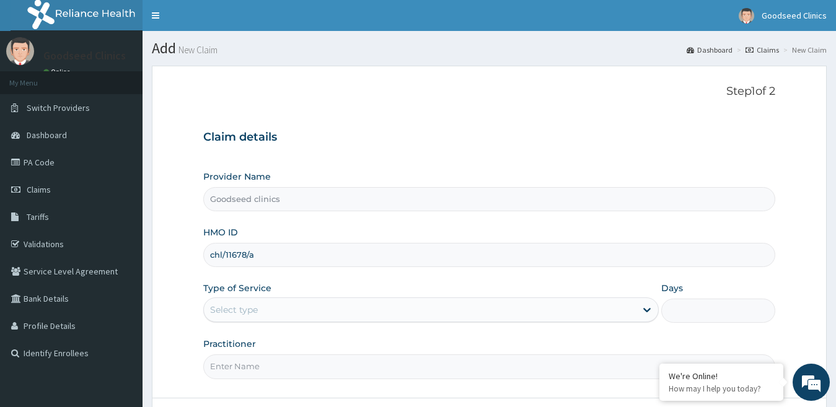
type input "chl/11678/a"
click at [255, 277] on div "Provider Name Goodseed clinics HMO ID chl/11678/a Type of Service Select type D…" at bounding box center [489, 275] width 573 height 208
drag, startPoint x: 0, startPoint y: 0, endPoint x: 293, endPoint y: 316, distance: 430.4
click at [255, 277] on div "Provider Name Goodseed clinics HMO ID chl/11678/a Type of Service Select type D…" at bounding box center [489, 275] width 573 height 208
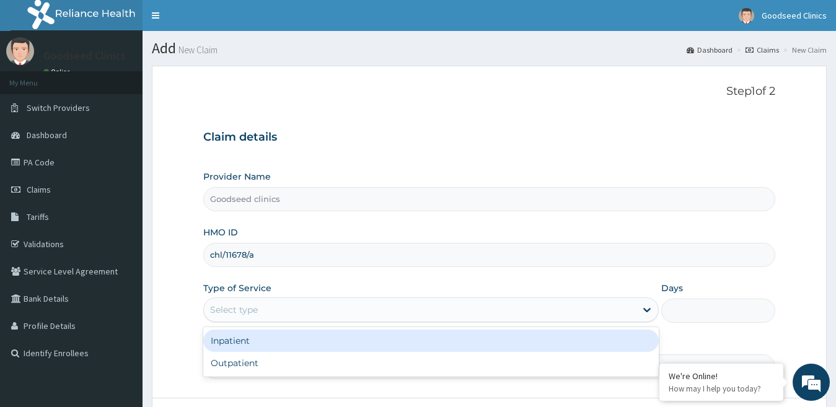
click at [281, 306] on div "Select type" at bounding box center [420, 310] width 433 height 20
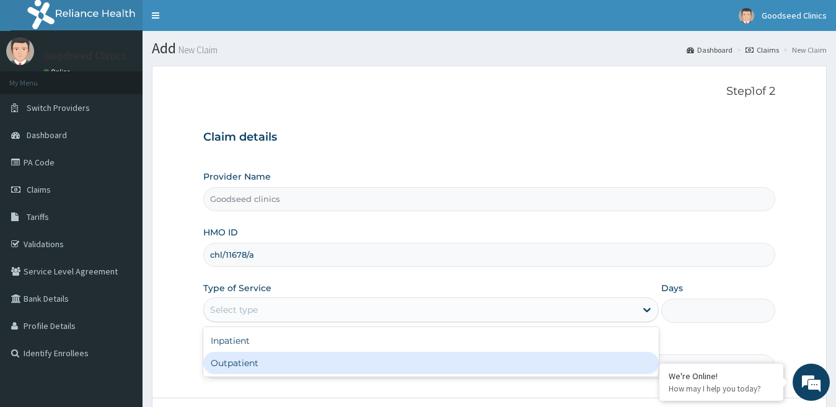
click at [246, 367] on div "Outpatient" at bounding box center [431, 363] width 456 height 22
type input "1"
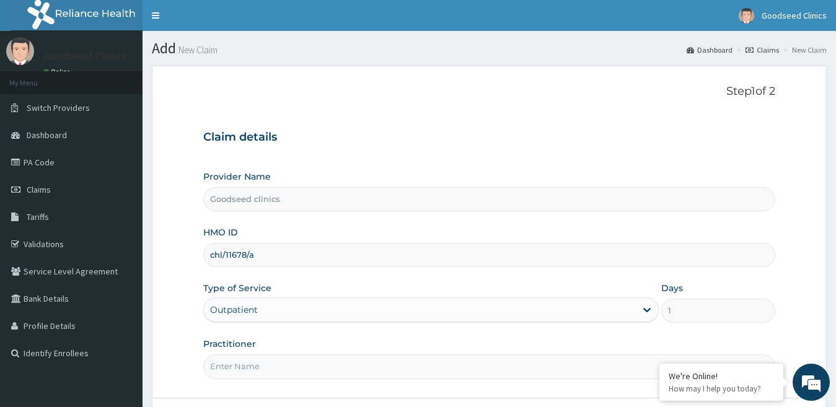
click at [265, 373] on input "Practitioner" at bounding box center [489, 367] width 573 height 24
type input "dr. [GEOGRAPHIC_DATA]"
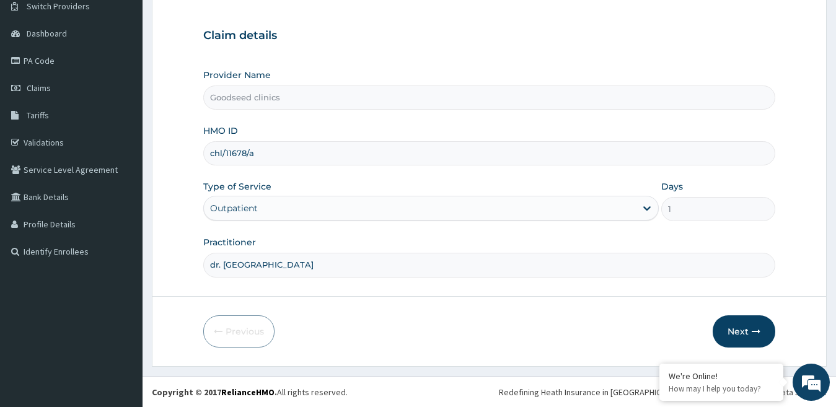
scroll to position [102, 0]
click at [758, 326] on button "Next" at bounding box center [744, 331] width 63 height 32
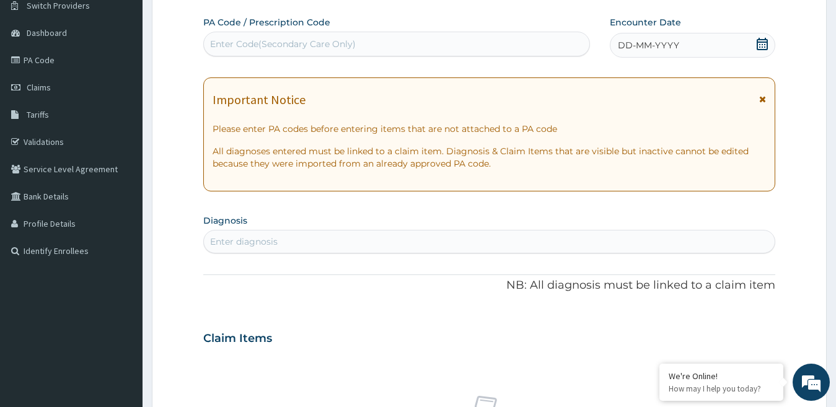
scroll to position [0, 0]
click at [768, 40] on icon at bounding box center [762, 44] width 11 height 12
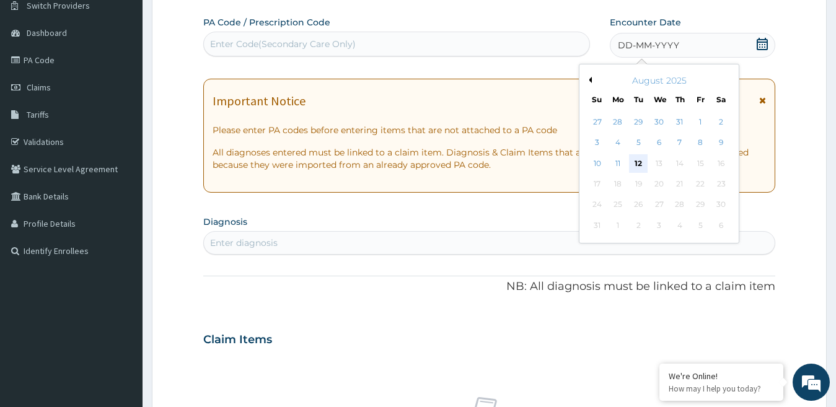
click at [640, 161] on div "12" at bounding box center [638, 163] width 19 height 19
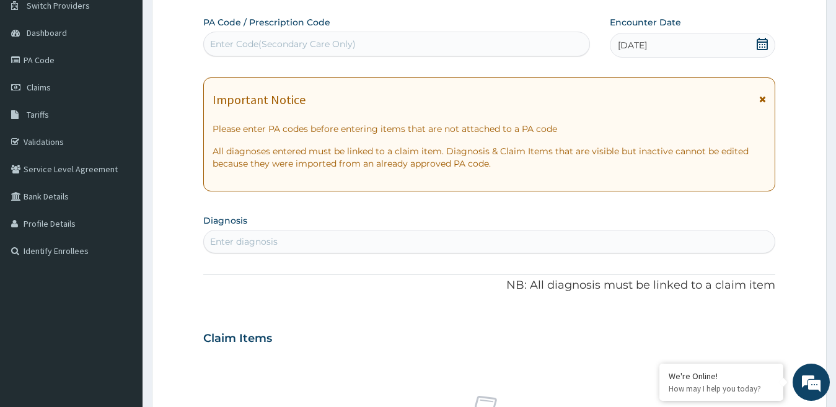
click at [379, 240] on div "Enter diagnosis" at bounding box center [490, 242] width 572 height 20
type input "malari"
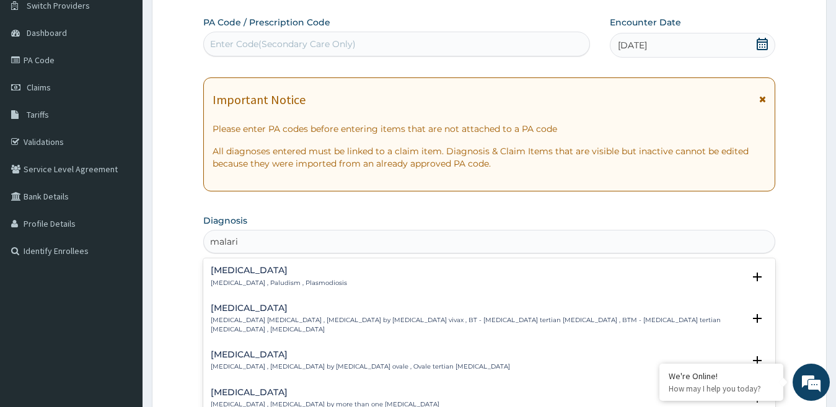
scroll to position [99, 0]
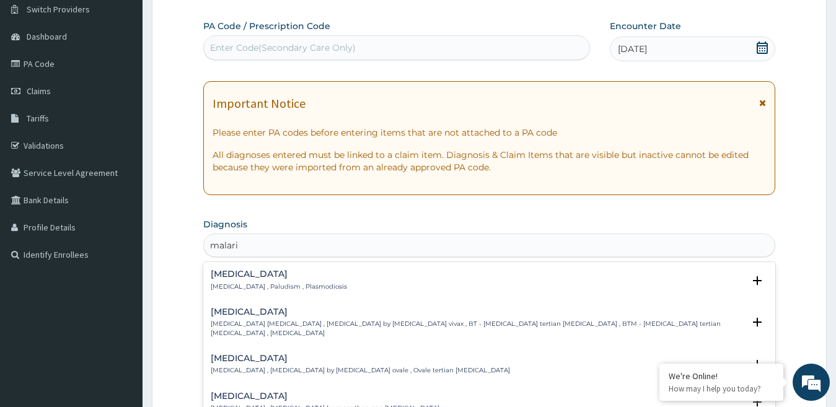
click at [250, 274] on h4 "[MEDICAL_DATA]" at bounding box center [279, 274] width 136 height 9
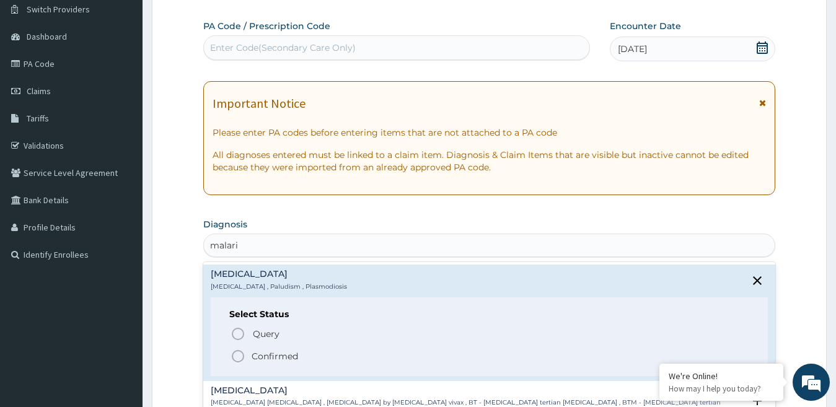
click at [237, 357] on icon "status option filled" at bounding box center [238, 356] width 15 height 15
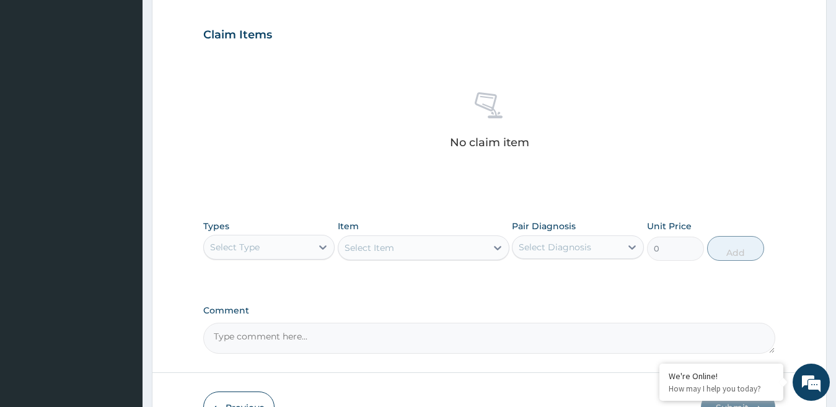
scroll to position [421, 0]
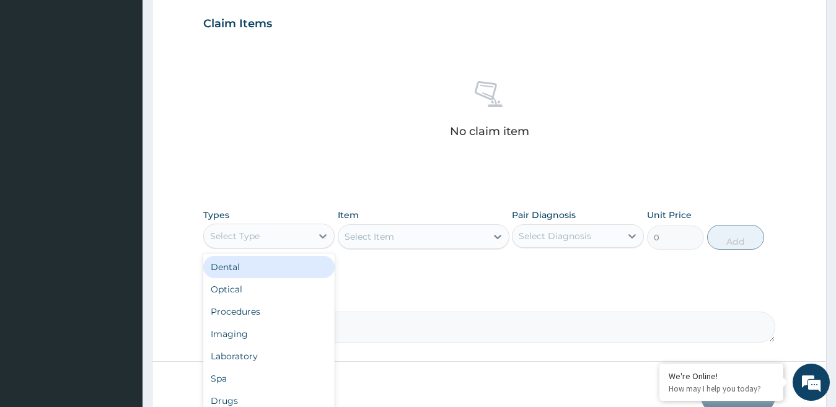
click at [307, 241] on div "Select Type" at bounding box center [258, 236] width 109 height 20
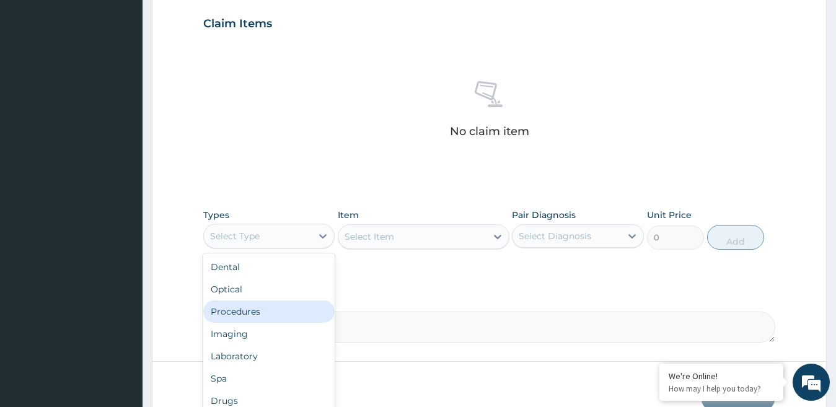
click at [292, 306] on div "Procedures" at bounding box center [269, 312] width 132 height 22
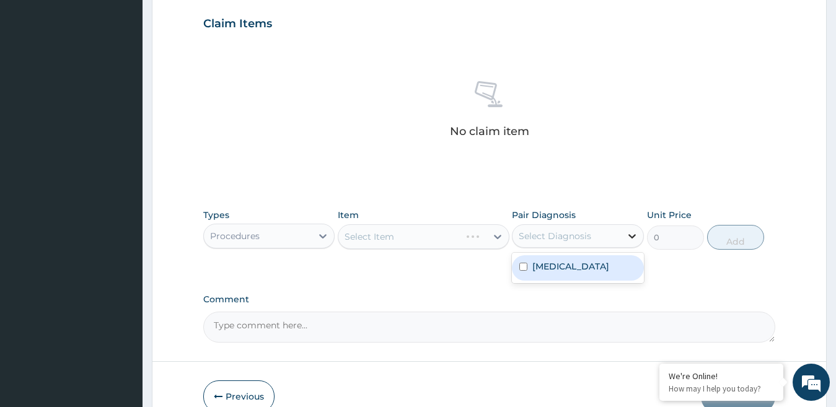
click at [634, 231] on icon at bounding box center [632, 236] width 12 height 12
click at [547, 275] on div "[MEDICAL_DATA]" at bounding box center [578, 267] width 132 height 25
checkbox input "true"
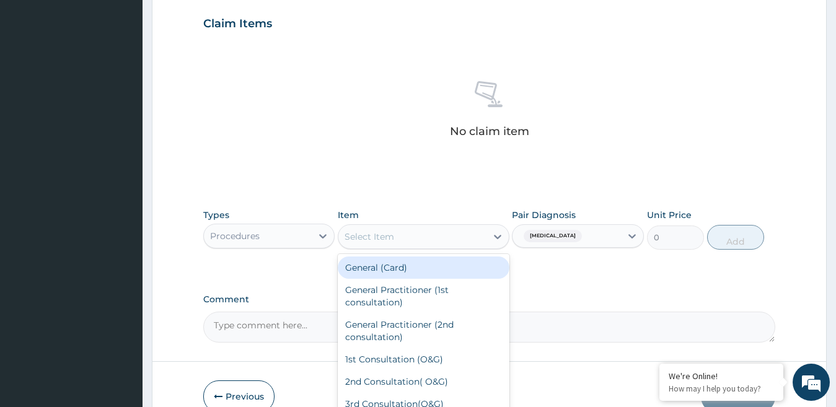
click at [482, 239] on div "Select Item" at bounding box center [413, 237] width 148 height 20
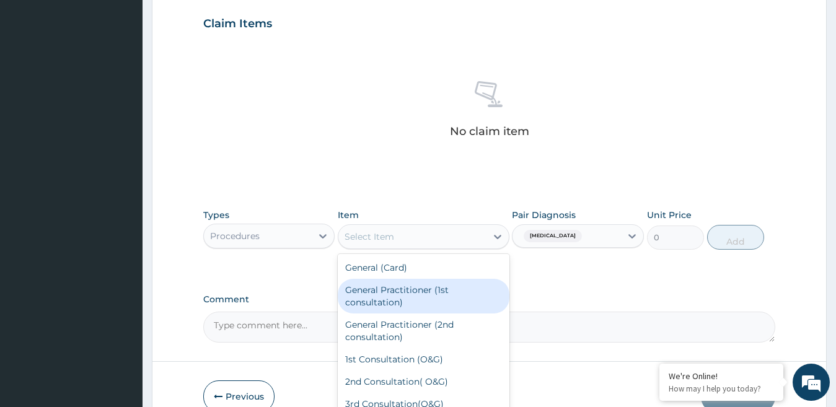
click at [420, 295] on div "General Practitioner (1st consultation)" at bounding box center [424, 296] width 172 height 35
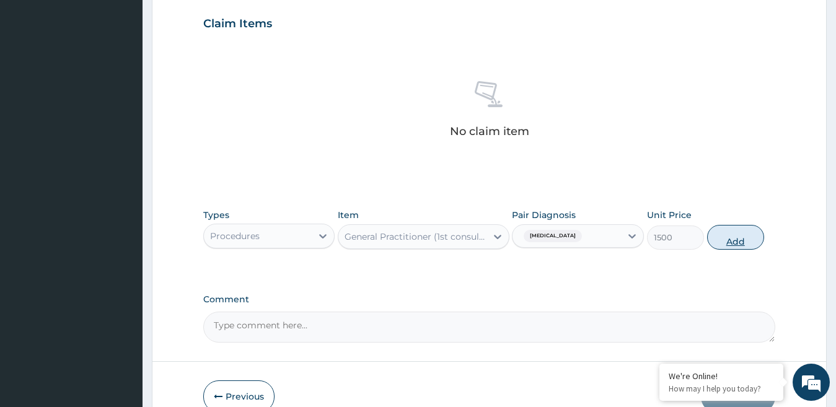
click at [745, 239] on button "Add" at bounding box center [735, 237] width 57 height 25
type input "0"
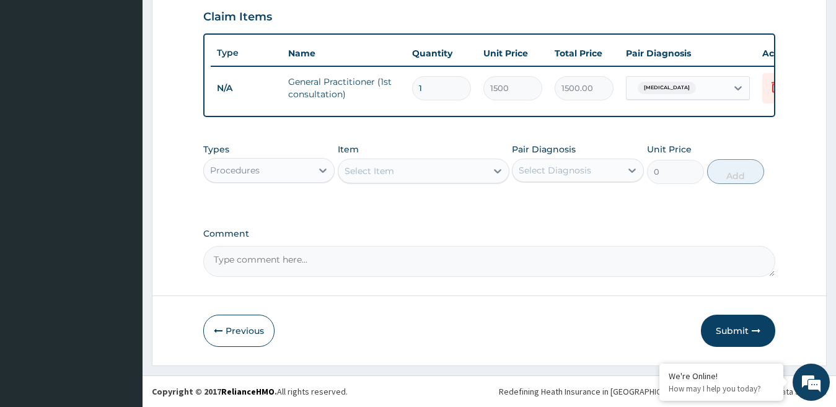
scroll to position [438, 0]
click at [744, 330] on button "Submit" at bounding box center [738, 331] width 74 height 32
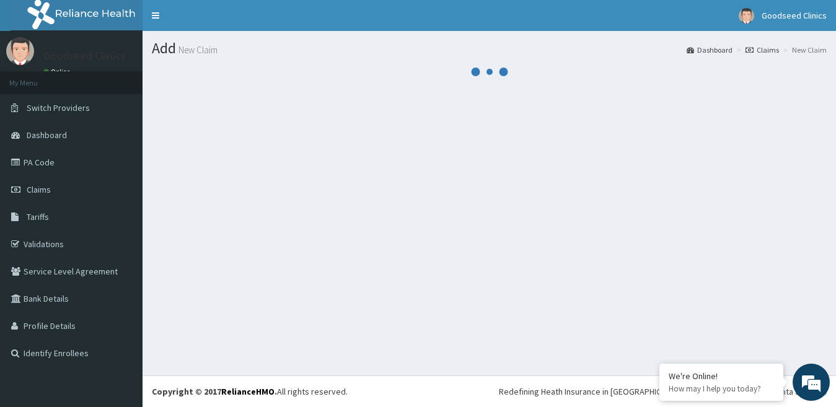
scroll to position [0, 0]
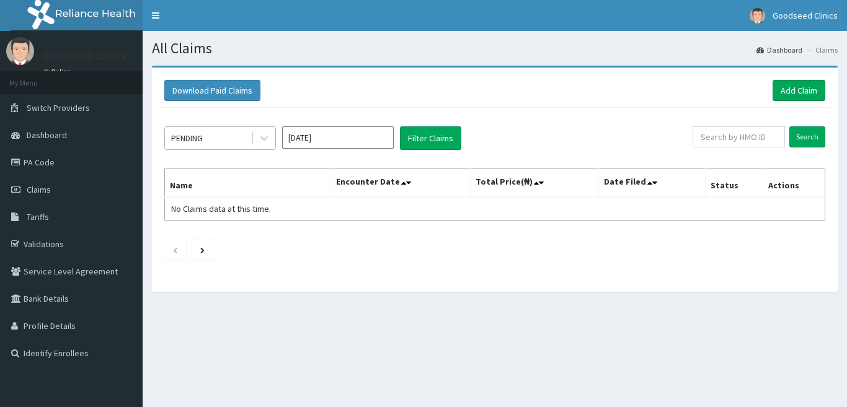
click at [245, 130] on div "PENDING" at bounding box center [208, 138] width 86 height 20
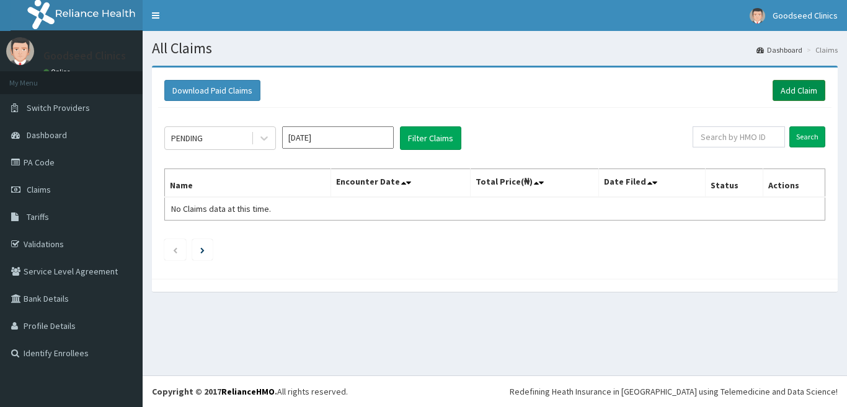
click at [810, 88] on link "Add Claim" at bounding box center [799, 90] width 53 height 21
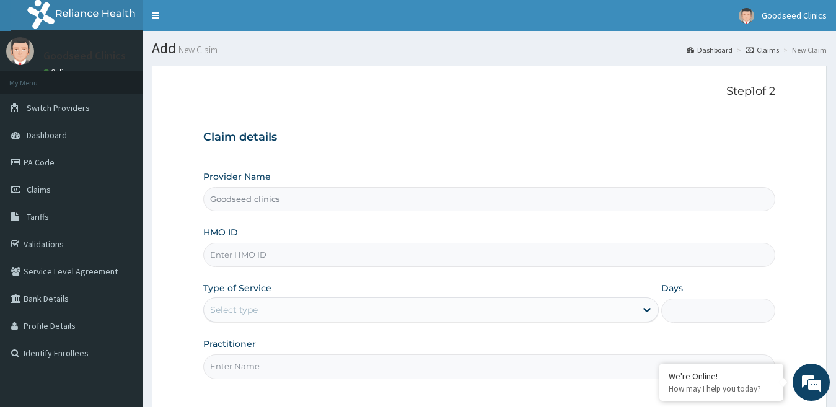
drag, startPoint x: 0, startPoint y: 0, endPoint x: 500, endPoint y: 259, distance: 563.2
click at [500, 259] on input "HMO ID" at bounding box center [489, 255] width 573 height 24
type input "dal/11052/a"
click at [578, 301] on div "Select type" at bounding box center [420, 310] width 433 height 20
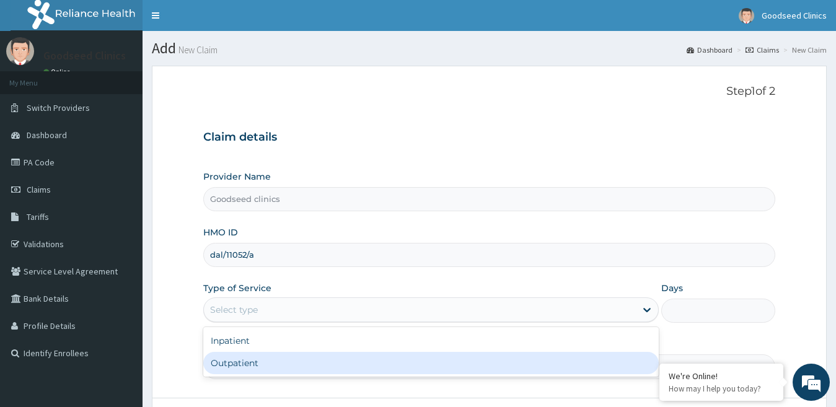
click at [438, 368] on div "Outpatient" at bounding box center [431, 363] width 456 height 22
type input "1"
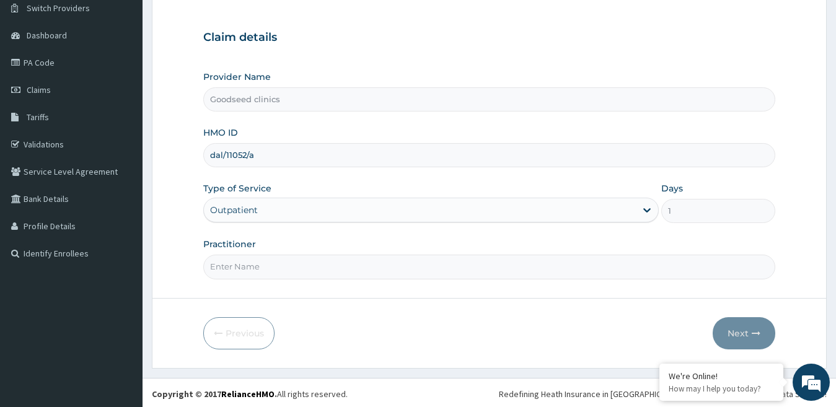
scroll to position [102, 0]
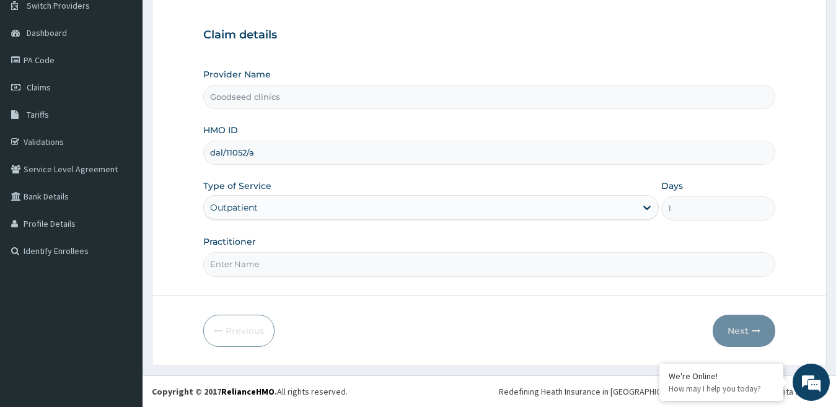
click at [611, 279] on form "Step 1 of 2 Claim details Provider Name Goodseed clinics HMO ID dal/11052/a Typ…" at bounding box center [489, 164] width 675 height 402
click at [567, 262] on input "Practitioner" at bounding box center [489, 264] width 573 height 24
type input "dr. yinka"
click at [727, 322] on button "Next" at bounding box center [744, 331] width 63 height 32
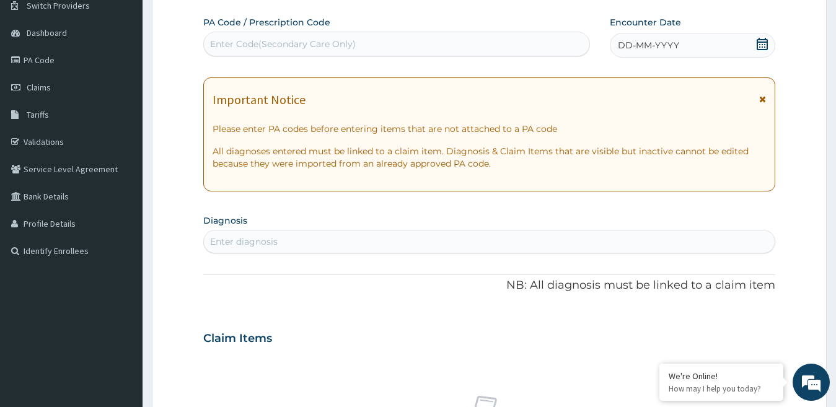
click at [760, 43] on icon at bounding box center [762, 44] width 12 height 12
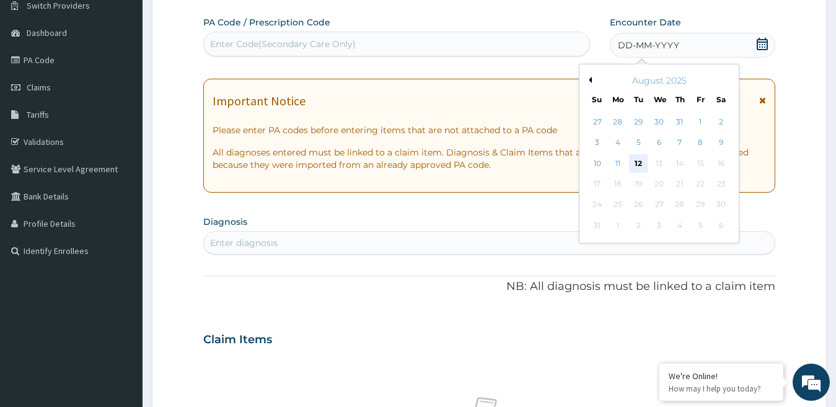
click at [647, 156] on div "12" at bounding box center [638, 163] width 19 height 19
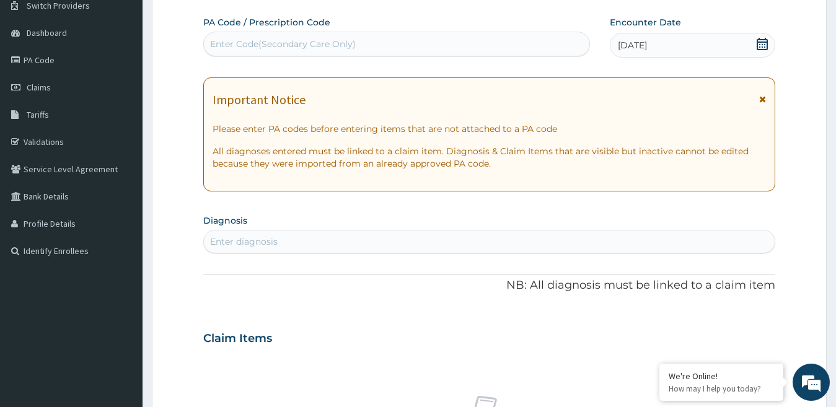
click at [487, 48] on div "Enter Code(Secondary Care Only)" at bounding box center [397, 44] width 386 height 20
paste input "PA/985477"
type input "PA/985477"
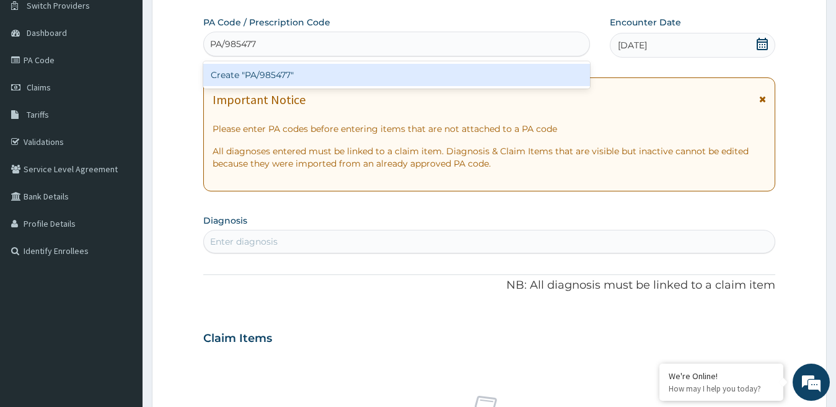
click at [419, 77] on div "Create "PA/985477"" at bounding box center [396, 75] width 387 height 22
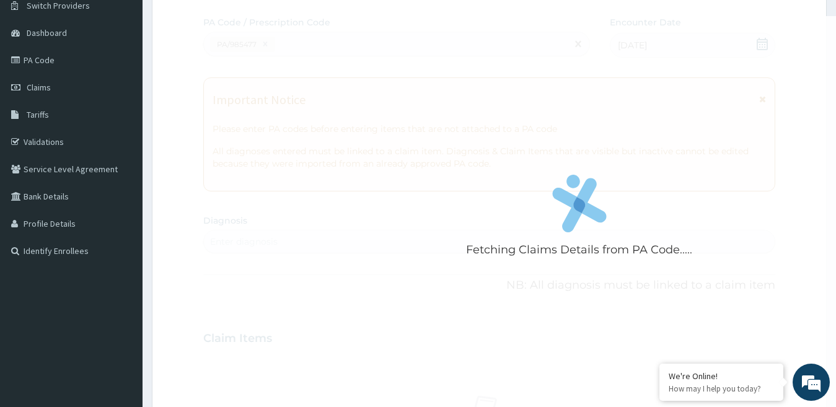
click at [537, 56] on div "Fetching Claims Details from PA Code....." at bounding box center [579, 219] width 753 height 407
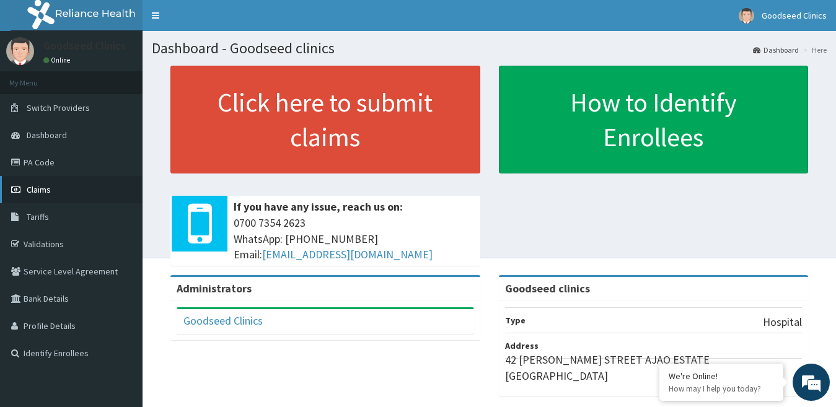
click at [50, 194] on span "Claims" at bounding box center [39, 189] width 24 height 11
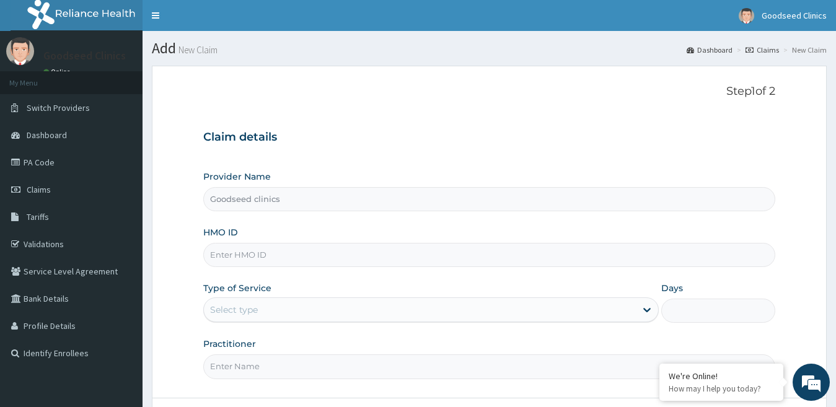
click at [448, 258] on input "HMO ID" at bounding box center [489, 255] width 573 height 24
type input "dal/11052/a"
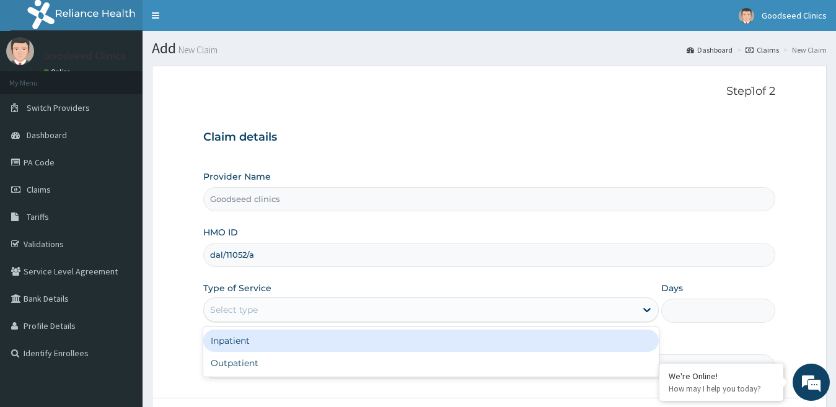
click at [632, 309] on div "Select type" at bounding box center [420, 310] width 433 height 20
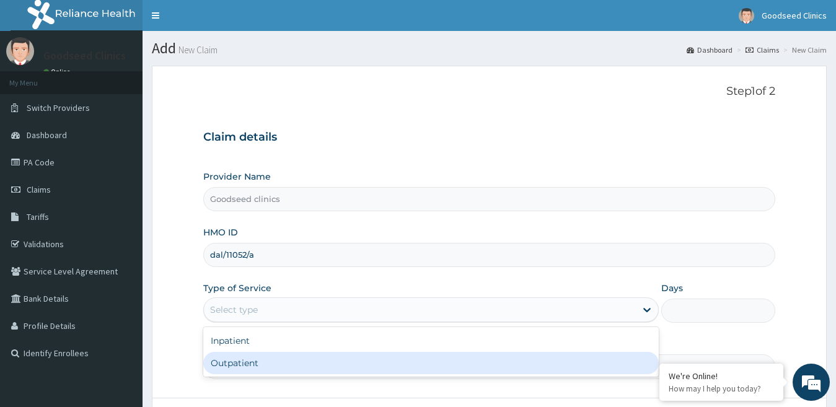
click at [482, 370] on div "Outpatient" at bounding box center [431, 363] width 456 height 22
type input "1"
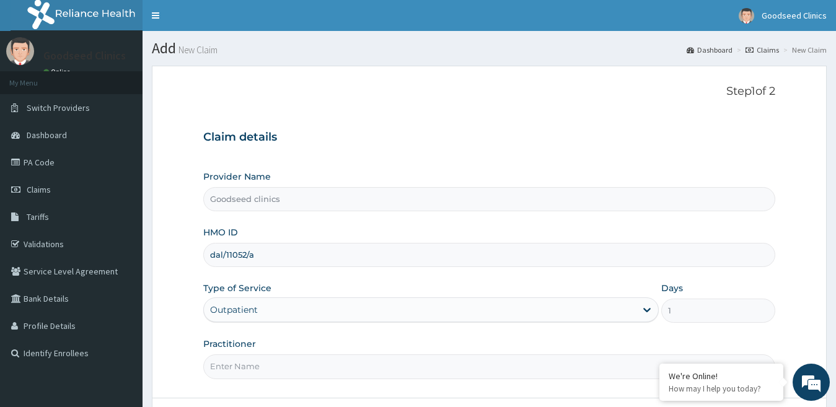
click at [561, 380] on form "Step 1 of 2 Claim details Provider Name Goodseed clinics HMO ID dal/11052/a Typ…" at bounding box center [489, 267] width 675 height 402
click at [535, 376] on input "Practitioner" at bounding box center [489, 367] width 573 height 24
type input "dr. [GEOGRAPHIC_DATA]"
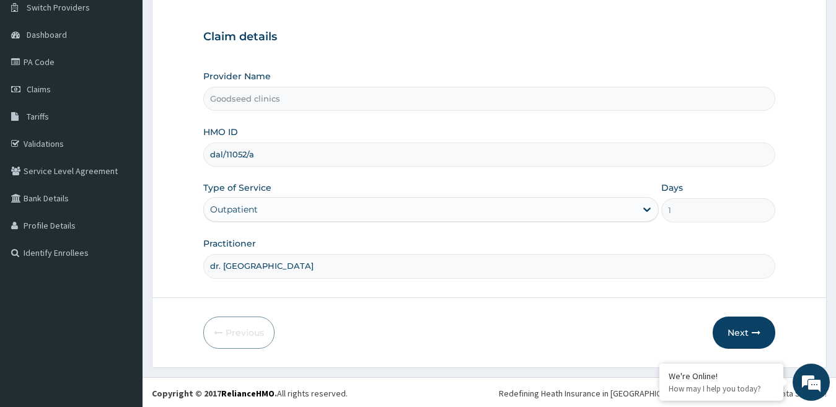
scroll to position [102, 0]
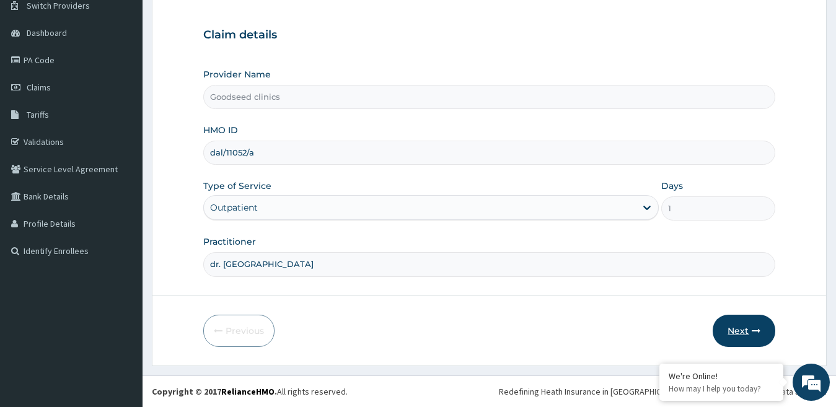
click at [750, 328] on button "Next" at bounding box center [744, 331] width 63 height 32
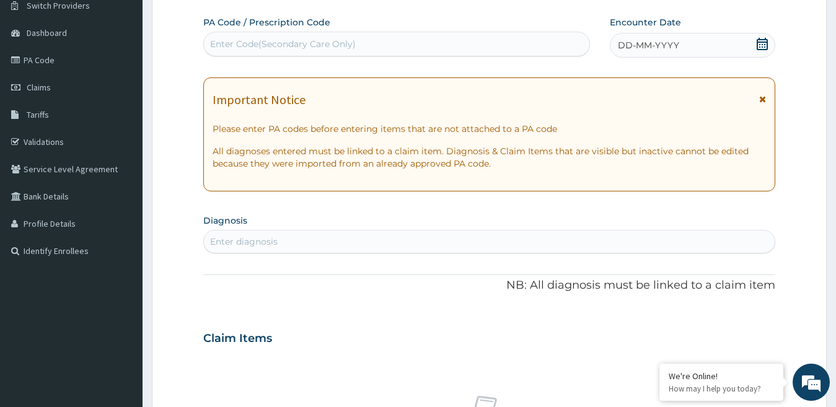
click at [381, 51] on div "Enter Code(Secondary Care Only)" at bounding box center [397, 44] width 386 height 20
paste input "PA/985477"
type input "PA/985477"
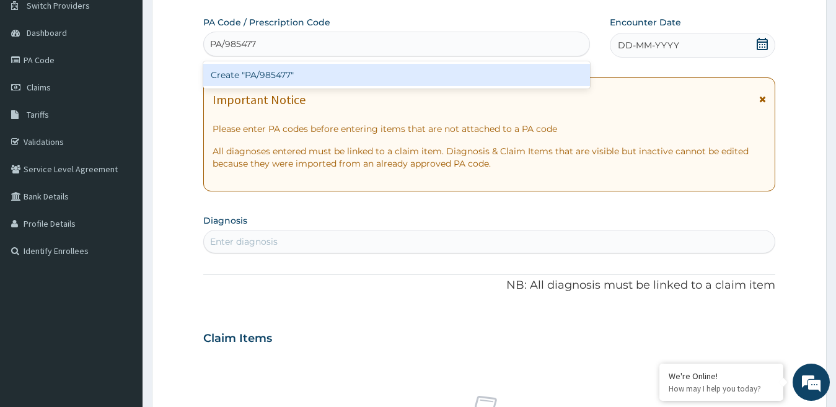
click at [355, 74] on div "Create "PA/985477"" at bounding box center [396, 75] width 387 height 22
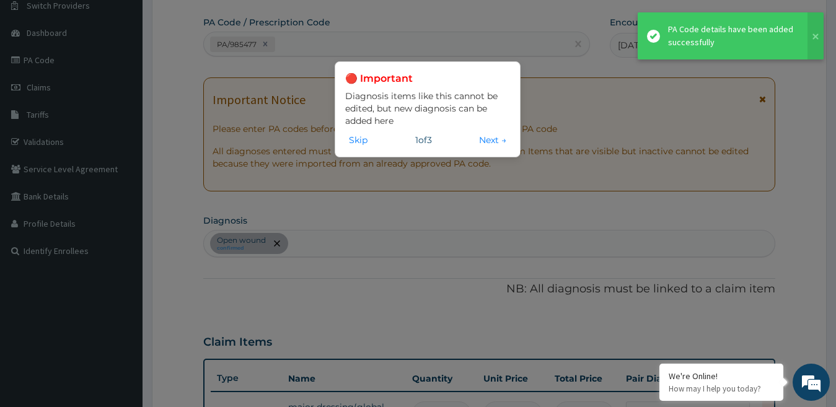
scroll to position [120, 0]
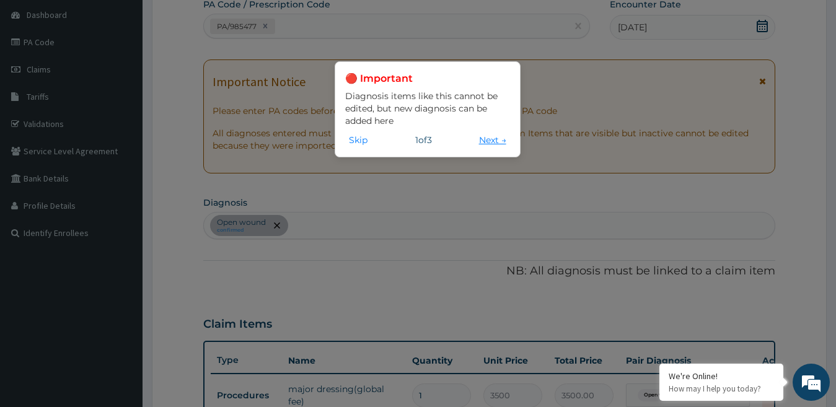
click at [494, 141] on button "Next →" at bounding box center [493, 140] width 35 height 14
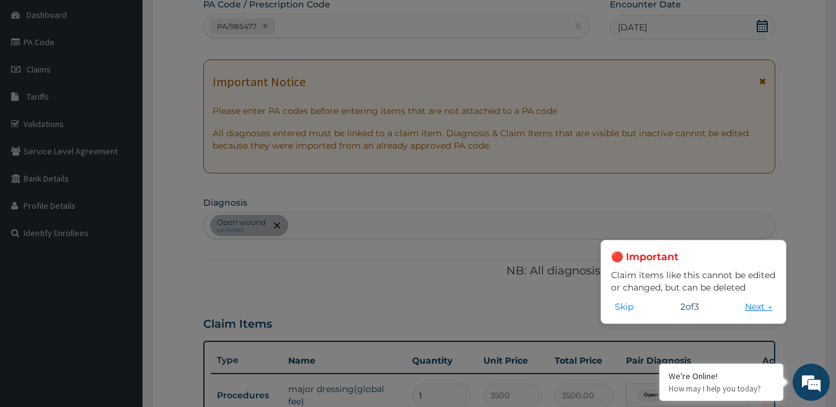
click at [752, 306] on button "Next →" at bounding box center [759, 307] width 35 height 14
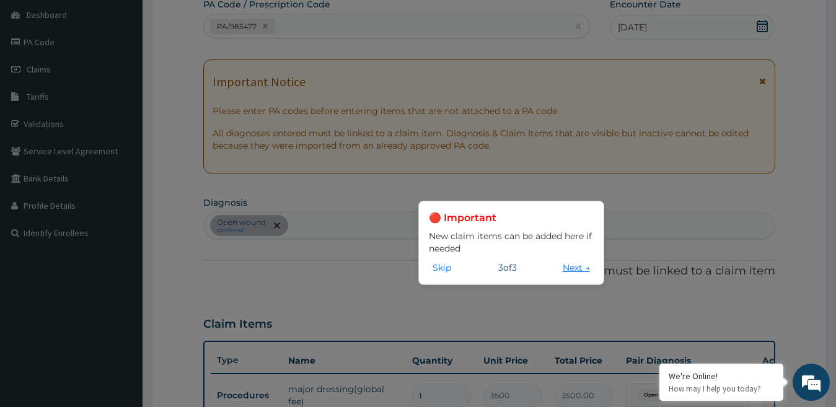
click at [579, 271] on button "Next →" at bounding box center [576, 268] width 35 height 14
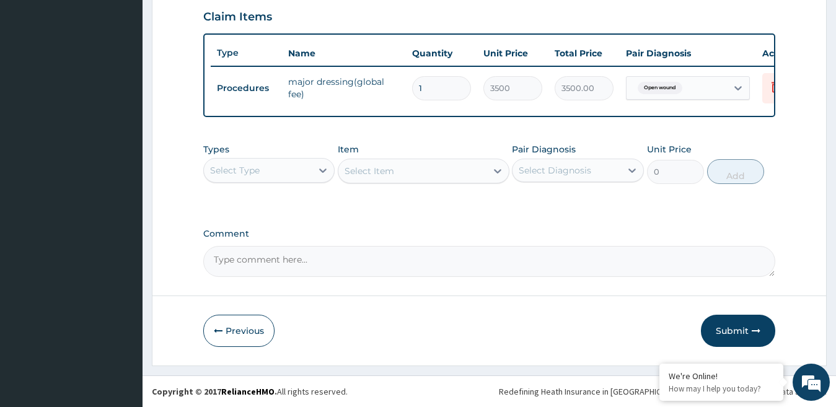
scroll to position [438, 0]
click at [735, 336] on button "Submit" at bounding box center [738, 331] width 74 height 32
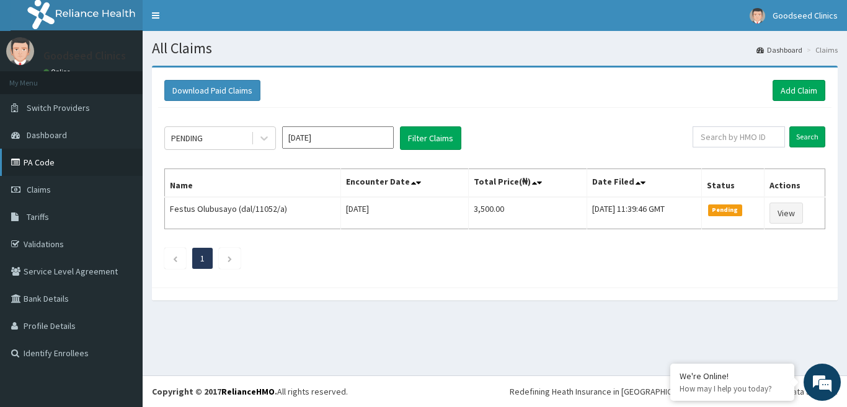
click at [50, 168] on link "PA Code" at bounding box center [71, 162] width 143 height 27
